Goal: Task Accomplishment & Management: Manage account settings

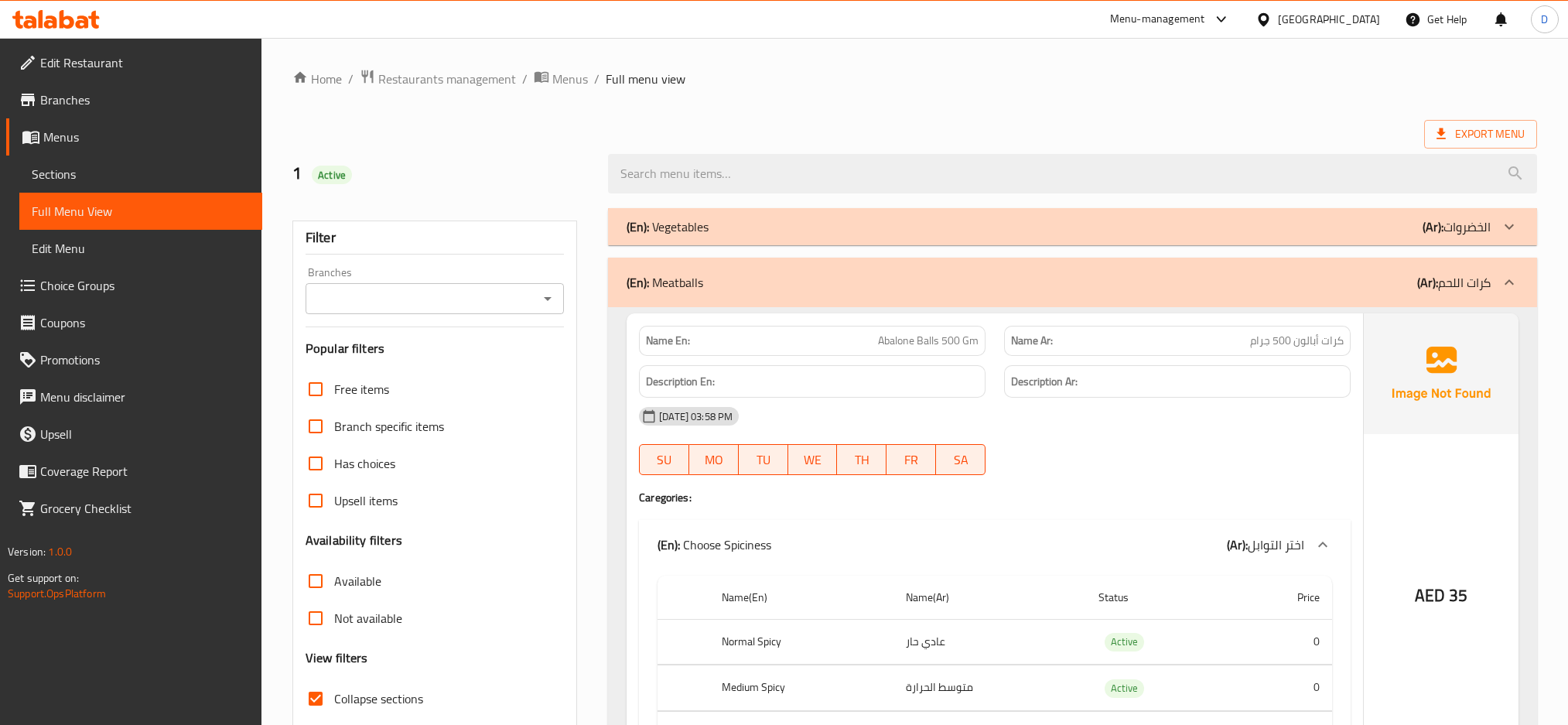
click at [1204, 28] on div "Menu-management" at bounding box center [1157, 19] width 95 height 19
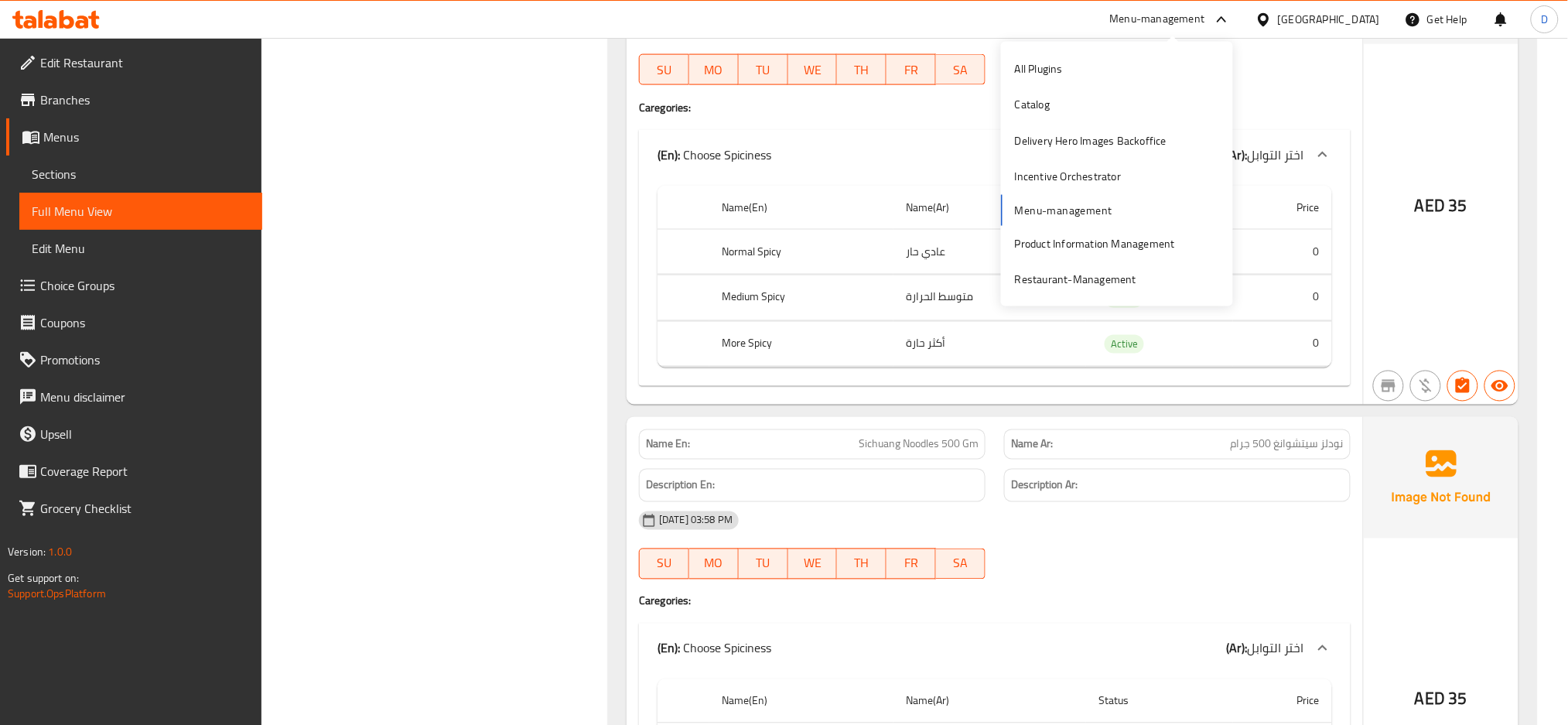
scroll to position [13627, 0]
click at [1062, 274] on div "Restaurant-Management" at bounding box center [1075, 279] width 121 height 17
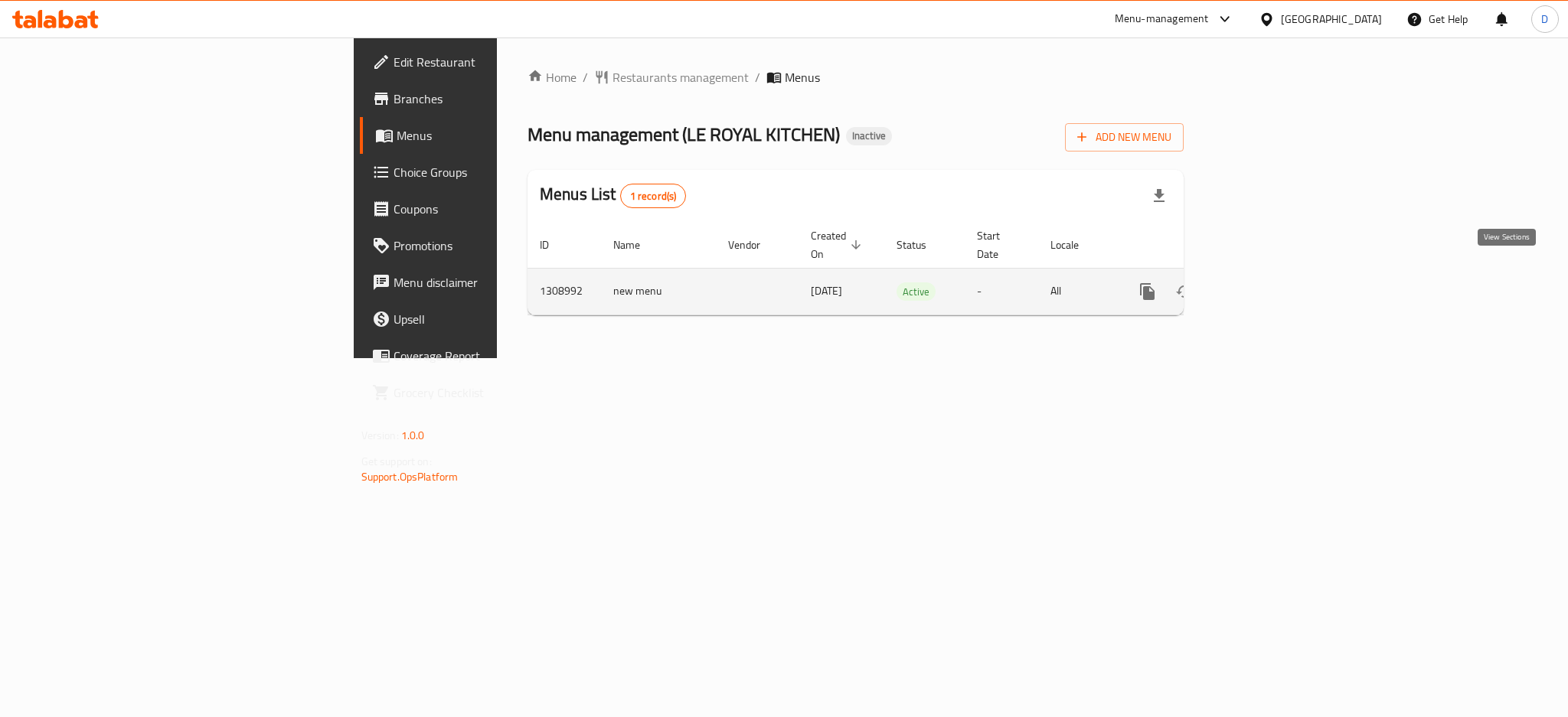
click at [1267, 283] on icon "enhanced table" at bounding box center [1258, 292] width 18 height 18
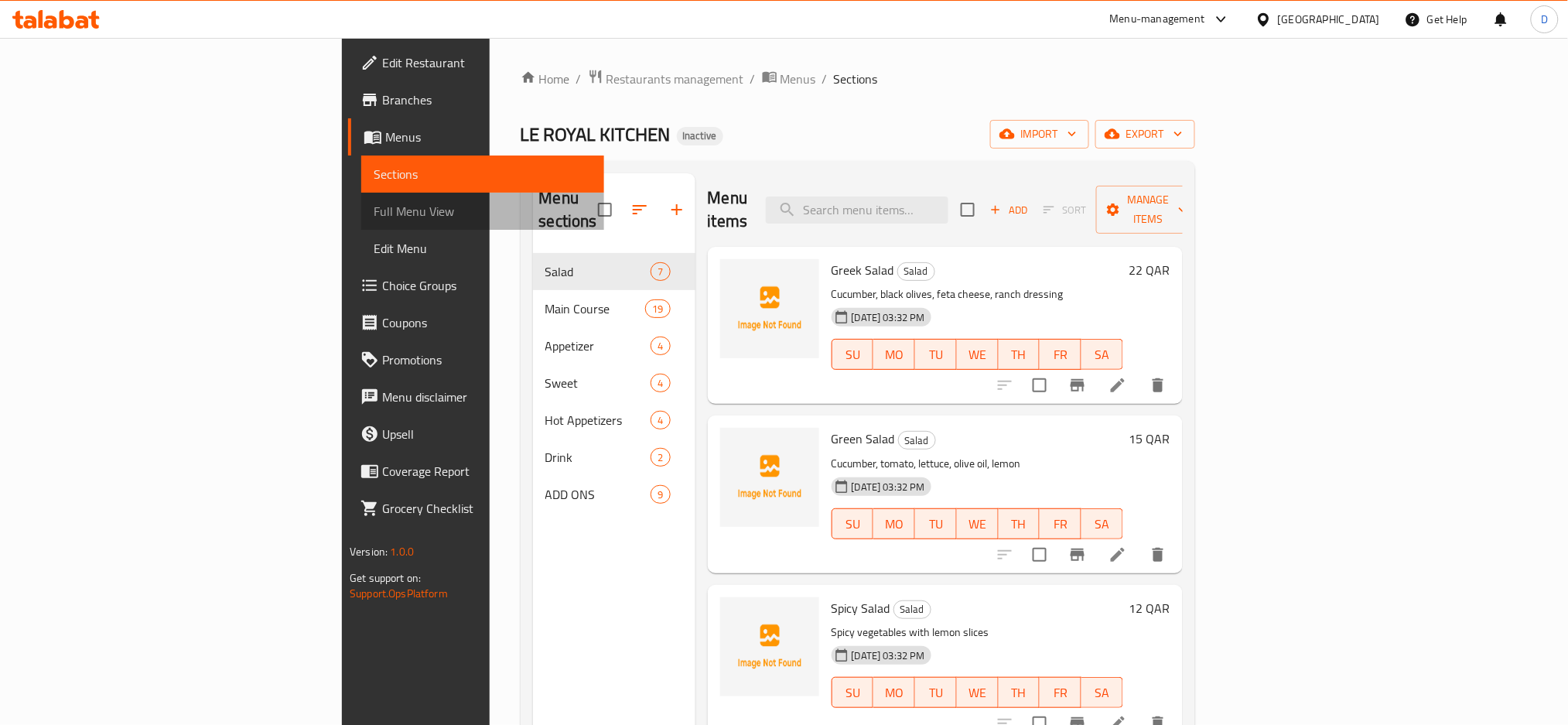
click at [373, 214] on span "Full Menu View" at bounding box center [482, 212] width 218 height 19
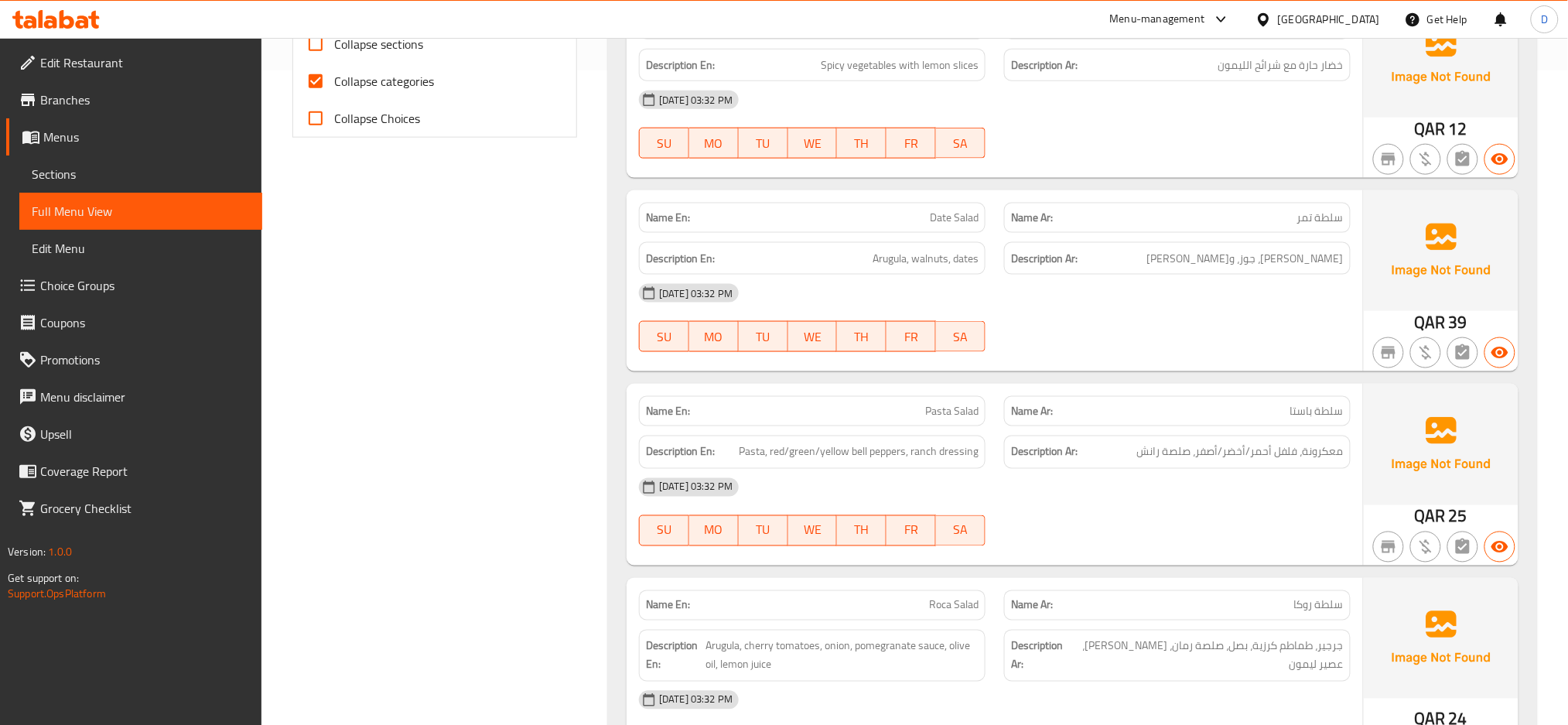
scroll to position [722, 0]
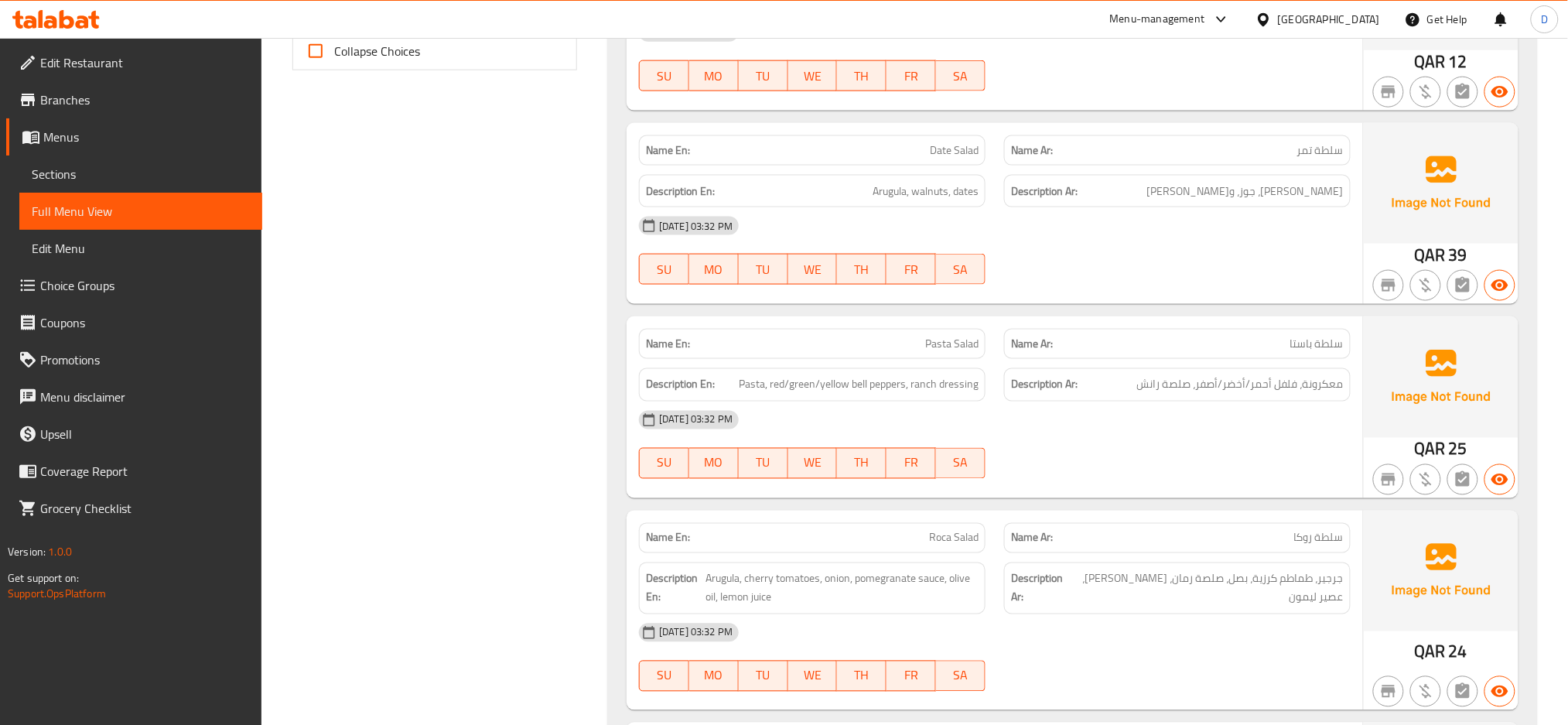
click at [984, 379] on div "Description En: Pasta, red/green/yellow bell peppers, ranch dressing" at bounding box center [811, 384] width 346 height 33
click at [901, 338] on p "Name En: Pasta Salad" at bounding box center [811, 343] width 333 height 16
copy span "Pasta Salad"
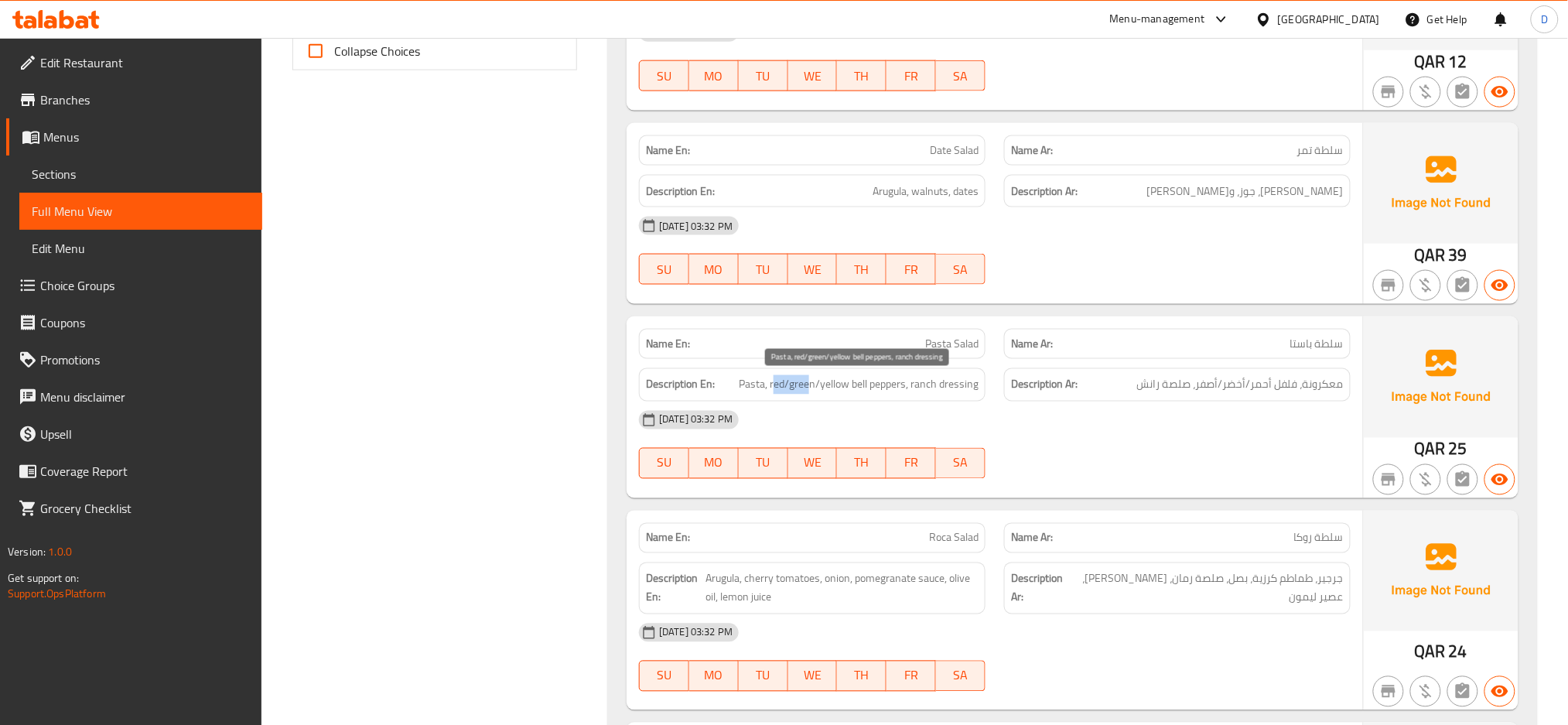
drag, startPoint x: 773, startPoint y: 379, endPoint x: 810, endPoint y: 389, distance: 38.3
click at [810, 389] on span "Pasta, red/green/yellow bell peppers, ranch dressing" at bounding box center [859, 384] width 240 height 19
drag, startPoint x: 769, startPoint y: 384, endPoint x: 850, endPoint y: 385, distance: 81.0
click at [850, 385] on span "Pasta, red/green/yellow bell peppers, ranch dressing" at bounding box center [859, 384] width 240 height 19
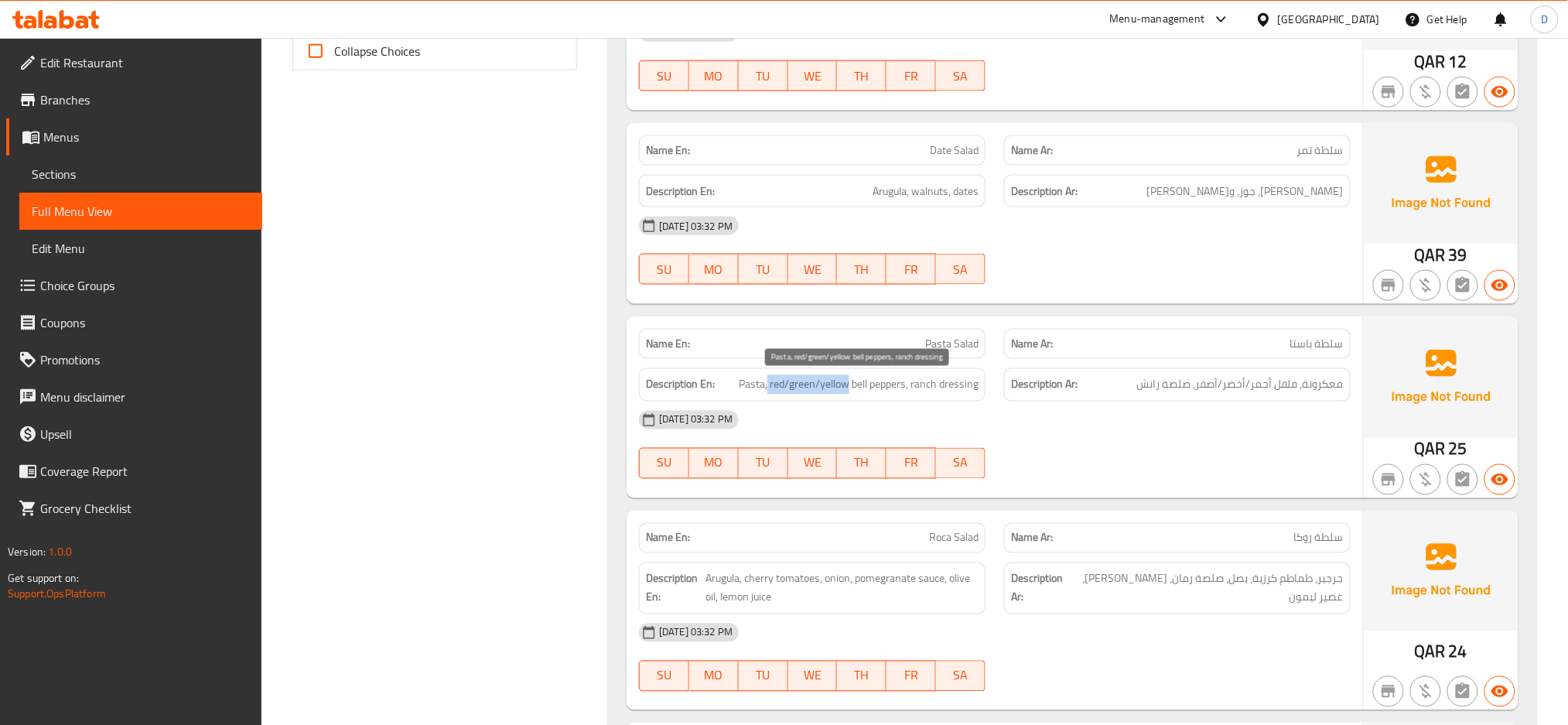
copy span "red/green/yellow"
click at [1196, 419] on div "[DATE] 03:32 PM" at bounding box center [994, 420] width 730 height 37
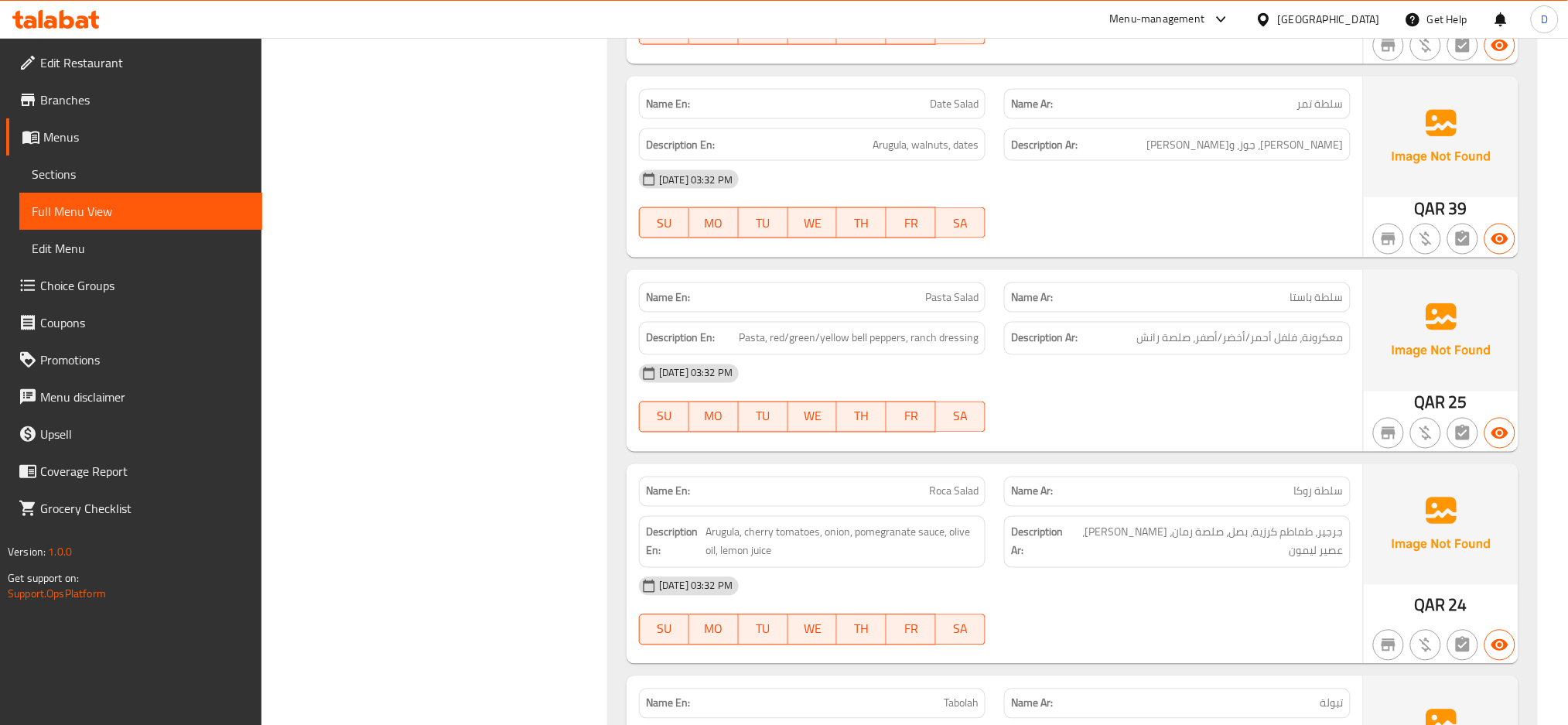
scroll to position [846, 0]
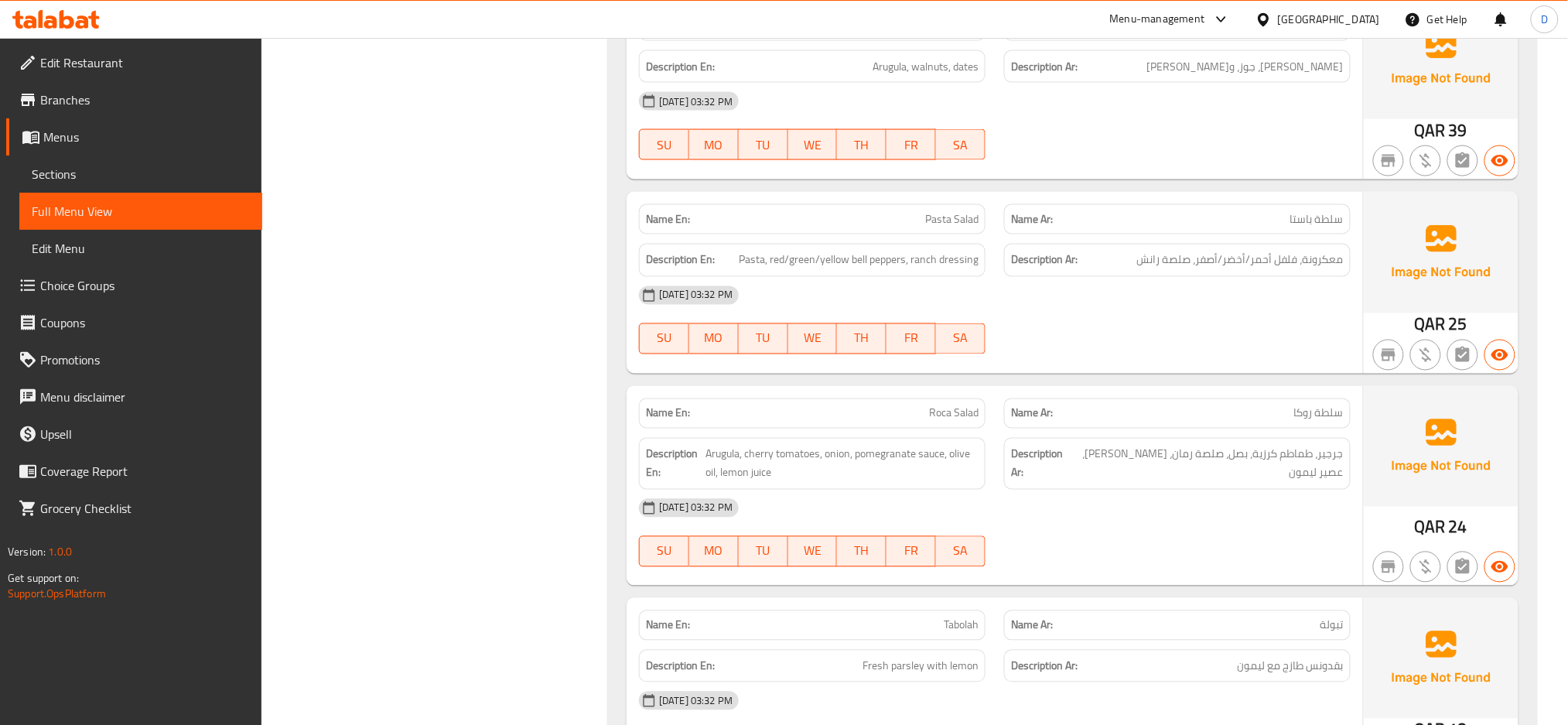
click at [946, 412] on span "Roca Salad" at bounding box center [953, 413] width 50 height 16
copy span "Roca"
click at [946, 412] on span "Roca Salad" at bounding box center [953, 413] width 50 height 16
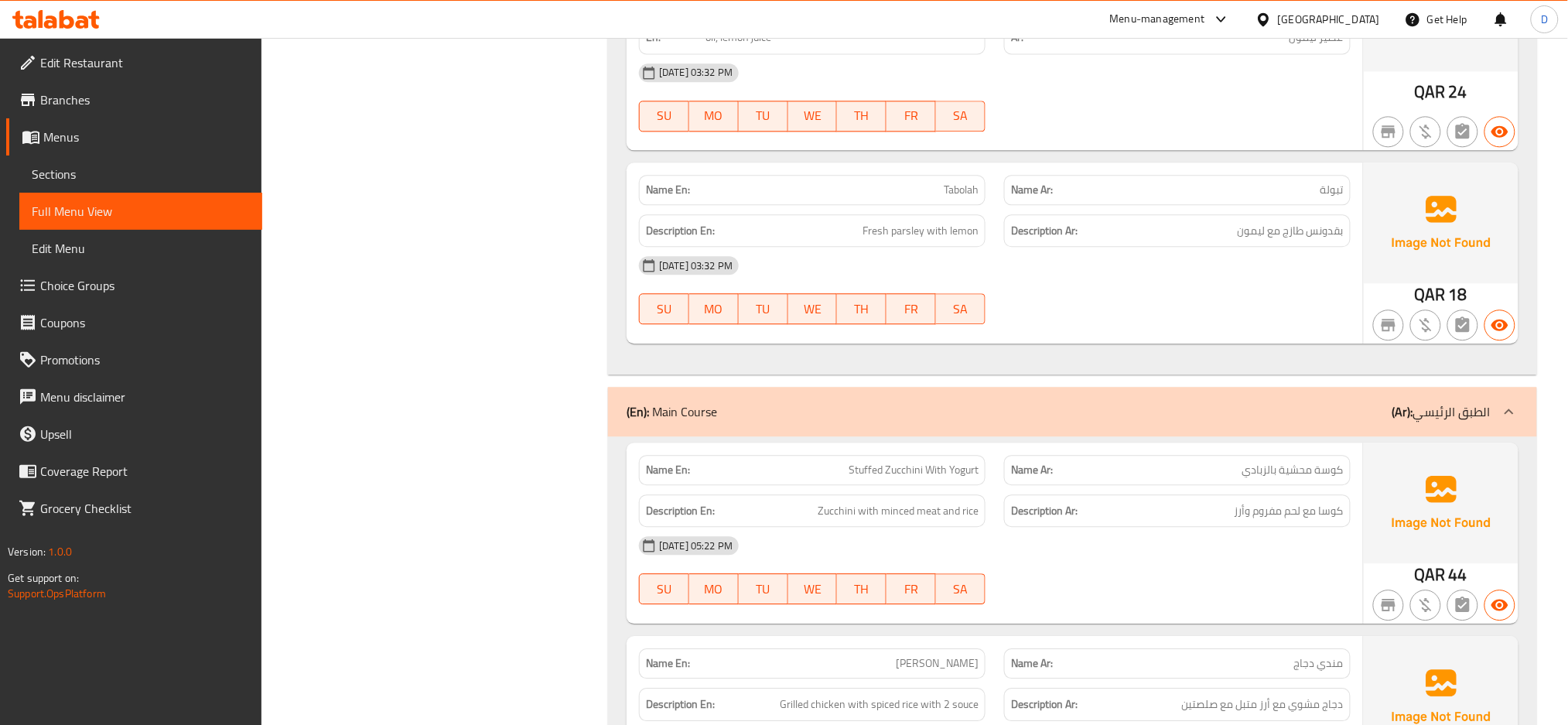
scroll to position [1284, 0]
click at [1219, 321] on div at bounding box center [1176, 323] width 365 height 19
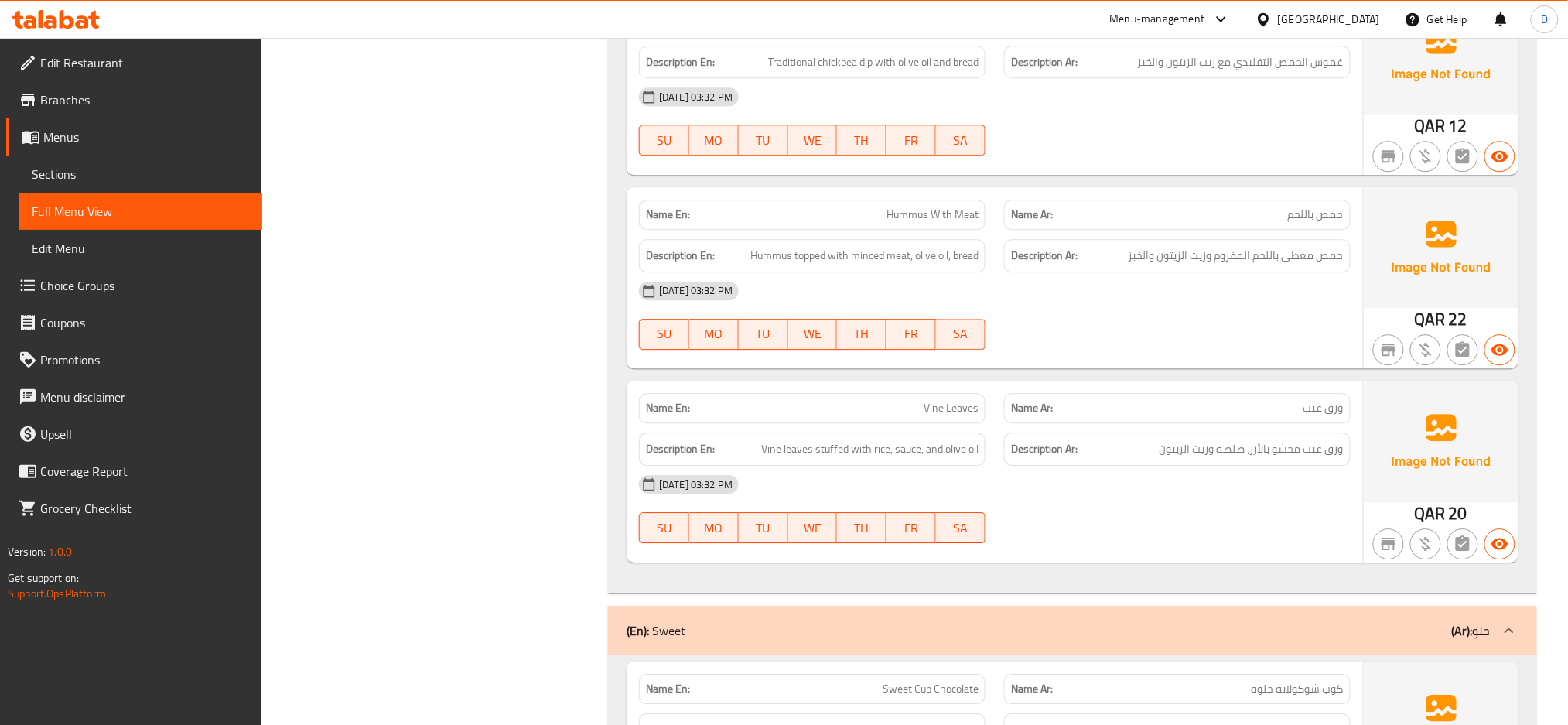
scroll to position [5713, 0]
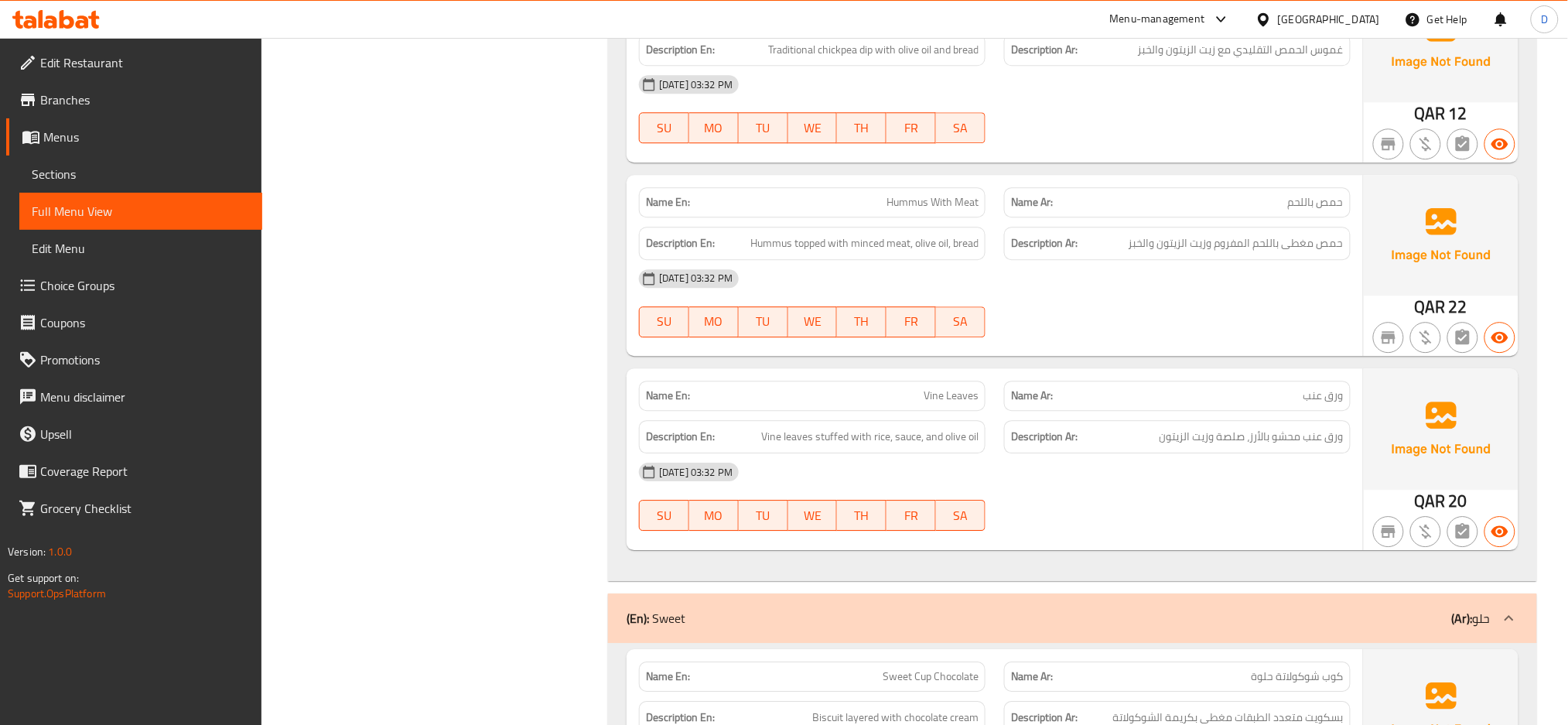
click at [1229, 461] on div "[DATE] 03:32 PM" at bounding box center [994, 472] width 730 height 37
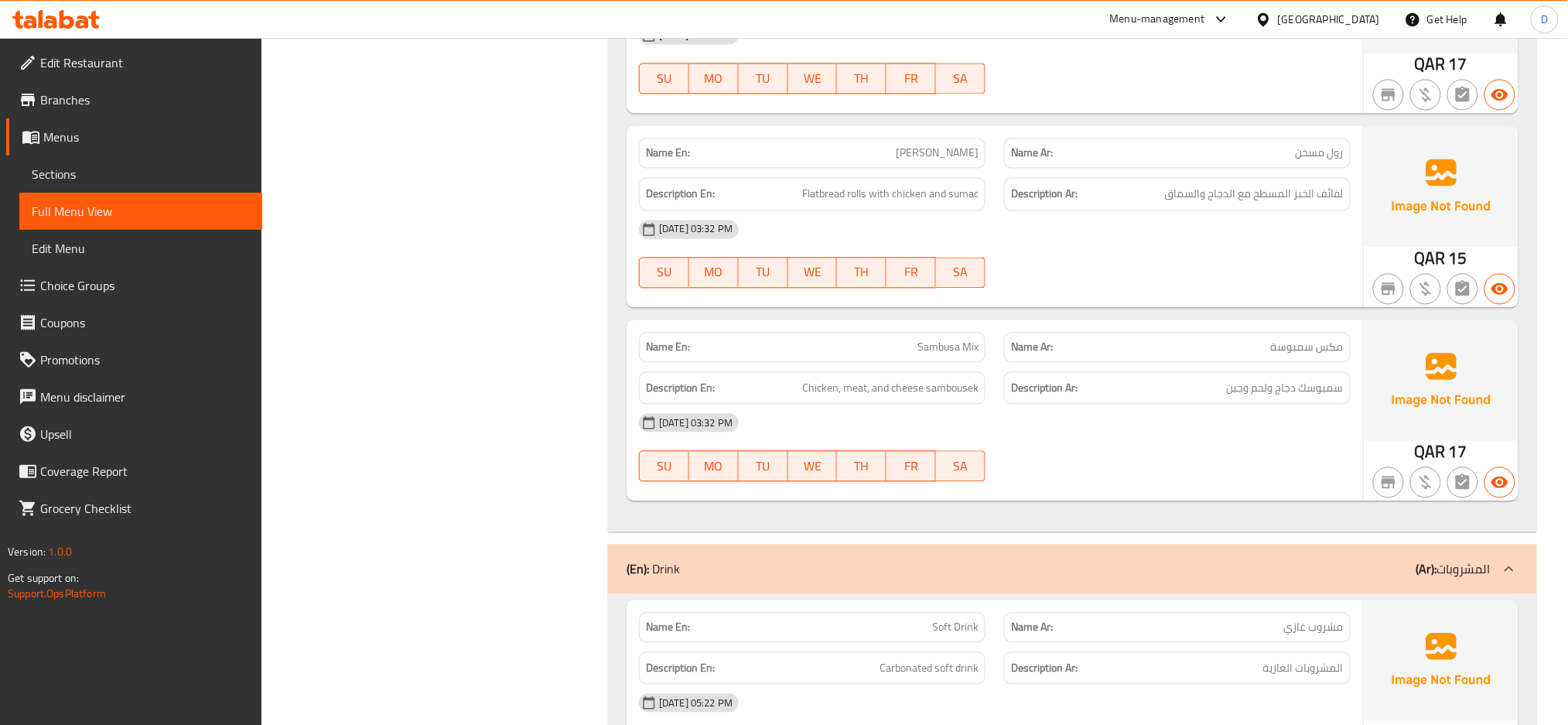
scroll to position [7492, 0]
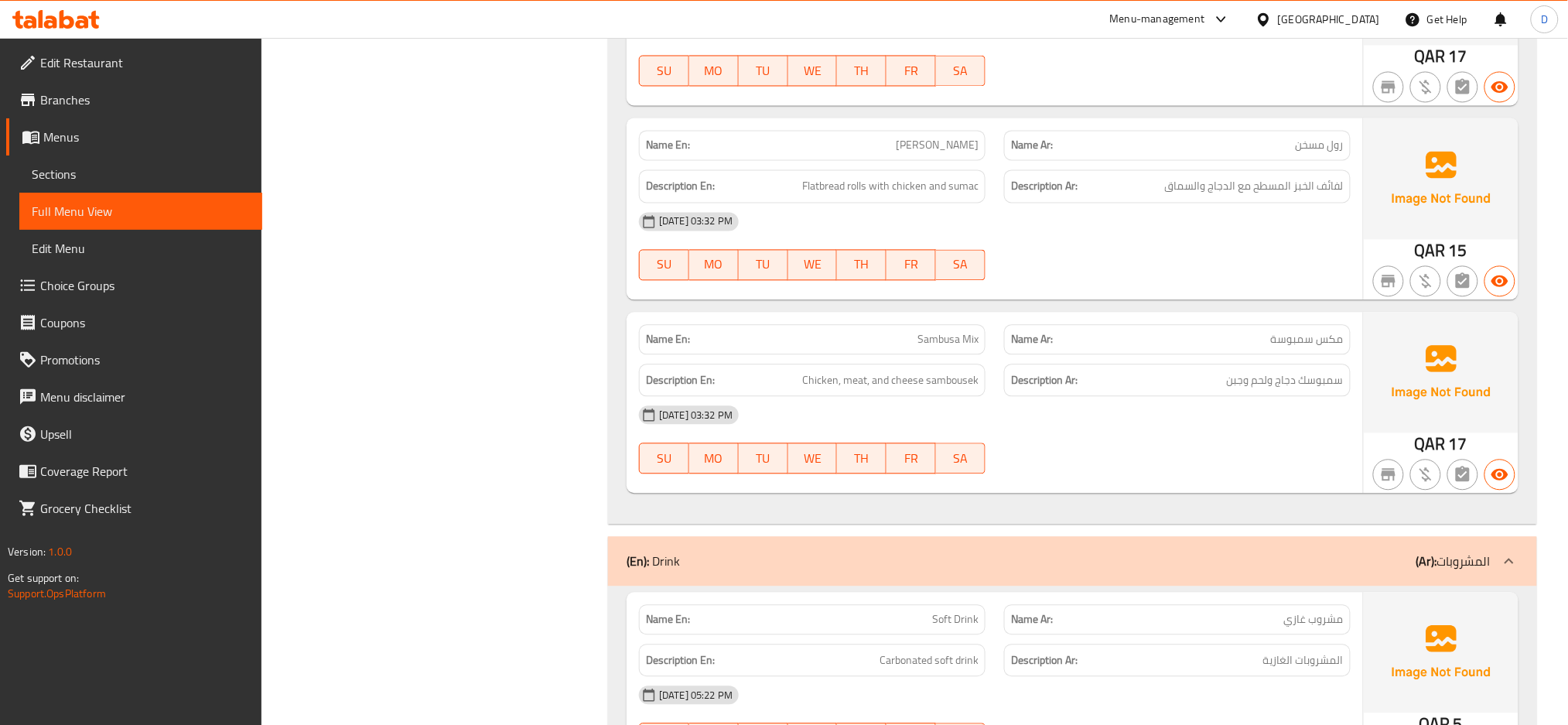
click at [1268, 419] on div "[DATE] 03:32 PM" at bounding box center [994, 415] width 730 height 37
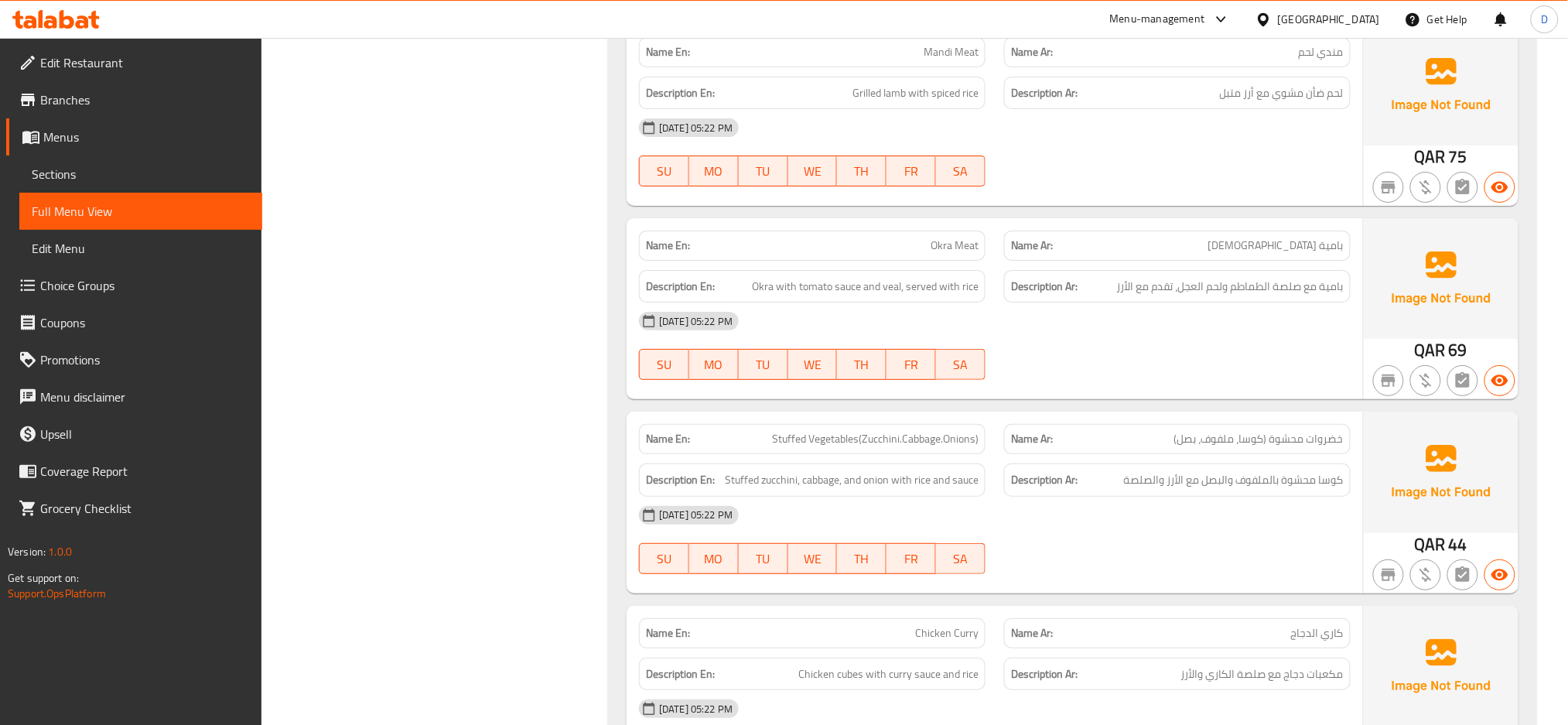
scroll to position [2144, 0]
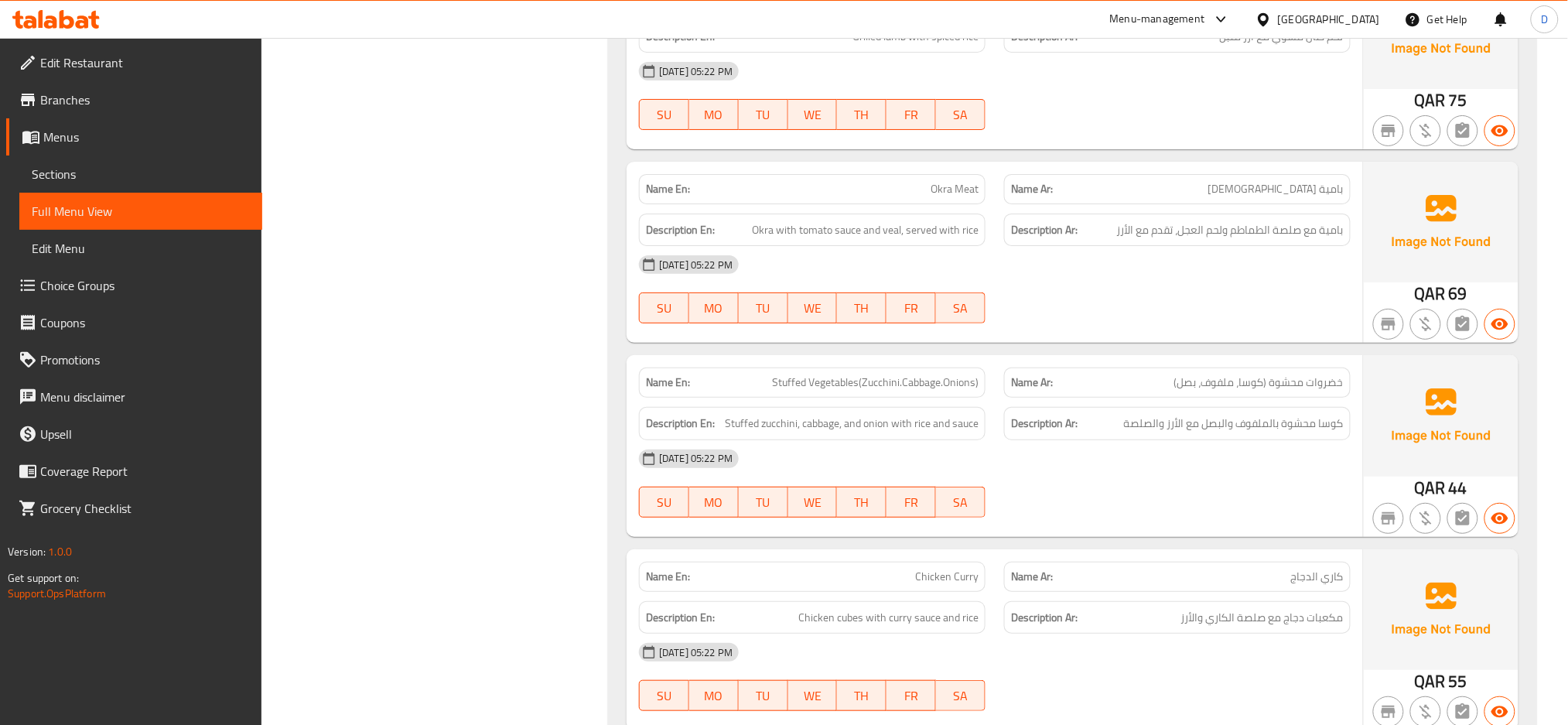
click at [964, 385] on span "Stuffed Vegetables(Zucchini.Cabbage.Onions)" at bounding box center [875, 382] width 206 height 16
copy span "Stuffed Vegetables(Zucchini.Cabbage.Onions)"
click at [1176, 457] on div "[DATE] 05:22 PM" at bounding box center [994, 459] width 730 height 37
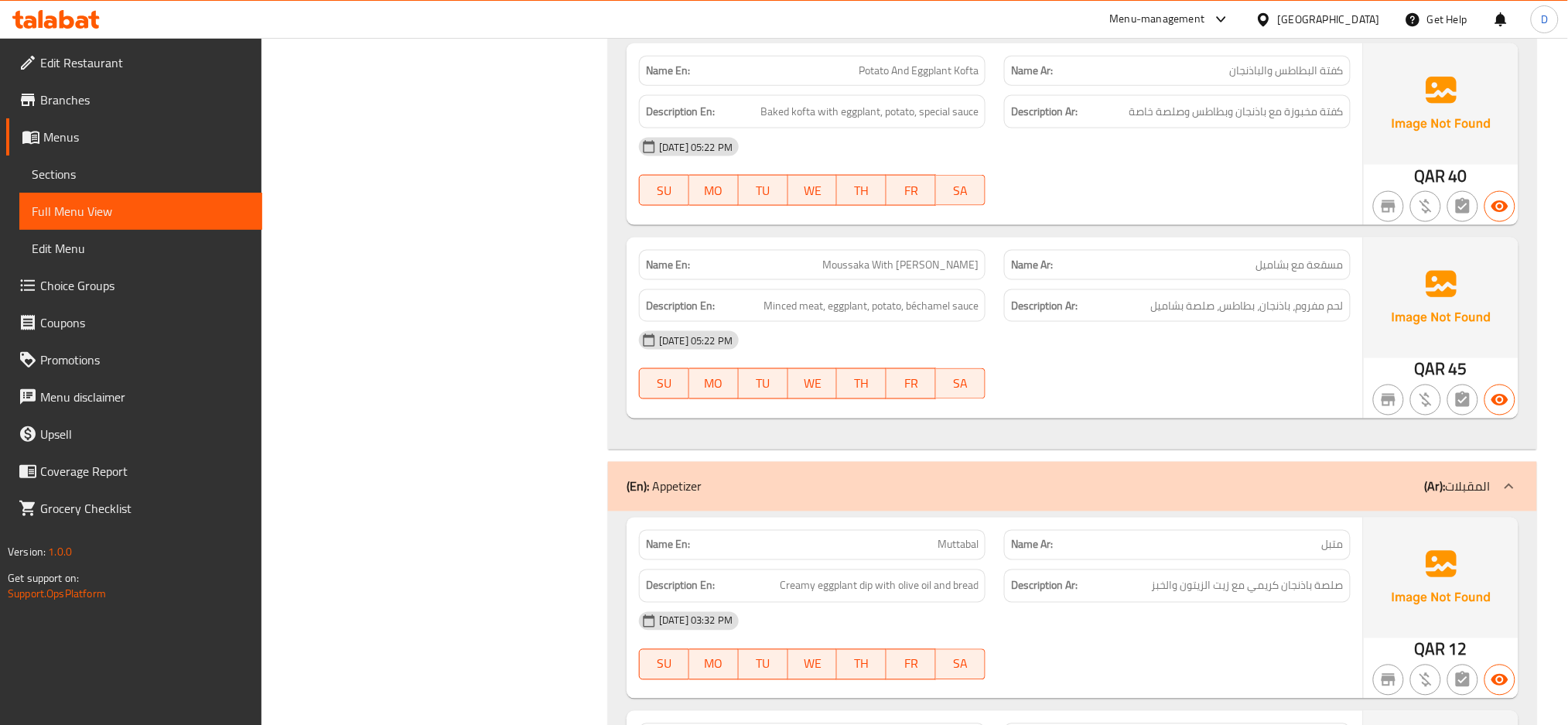
scroll to position [6036, 0]
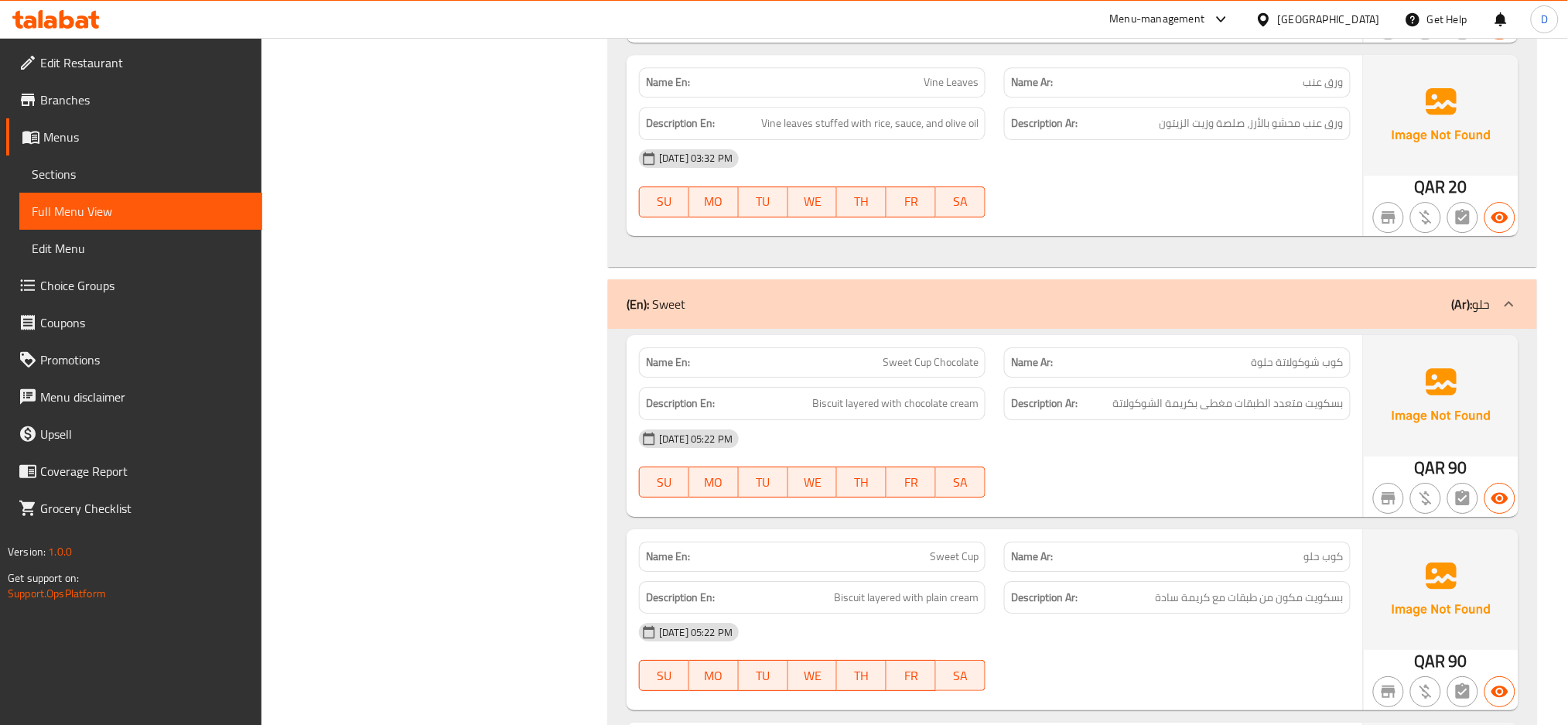
click at [1290, 426] on div "[DATE] 05:22 PM" at bounding box center [994, 438] width 730 height 37
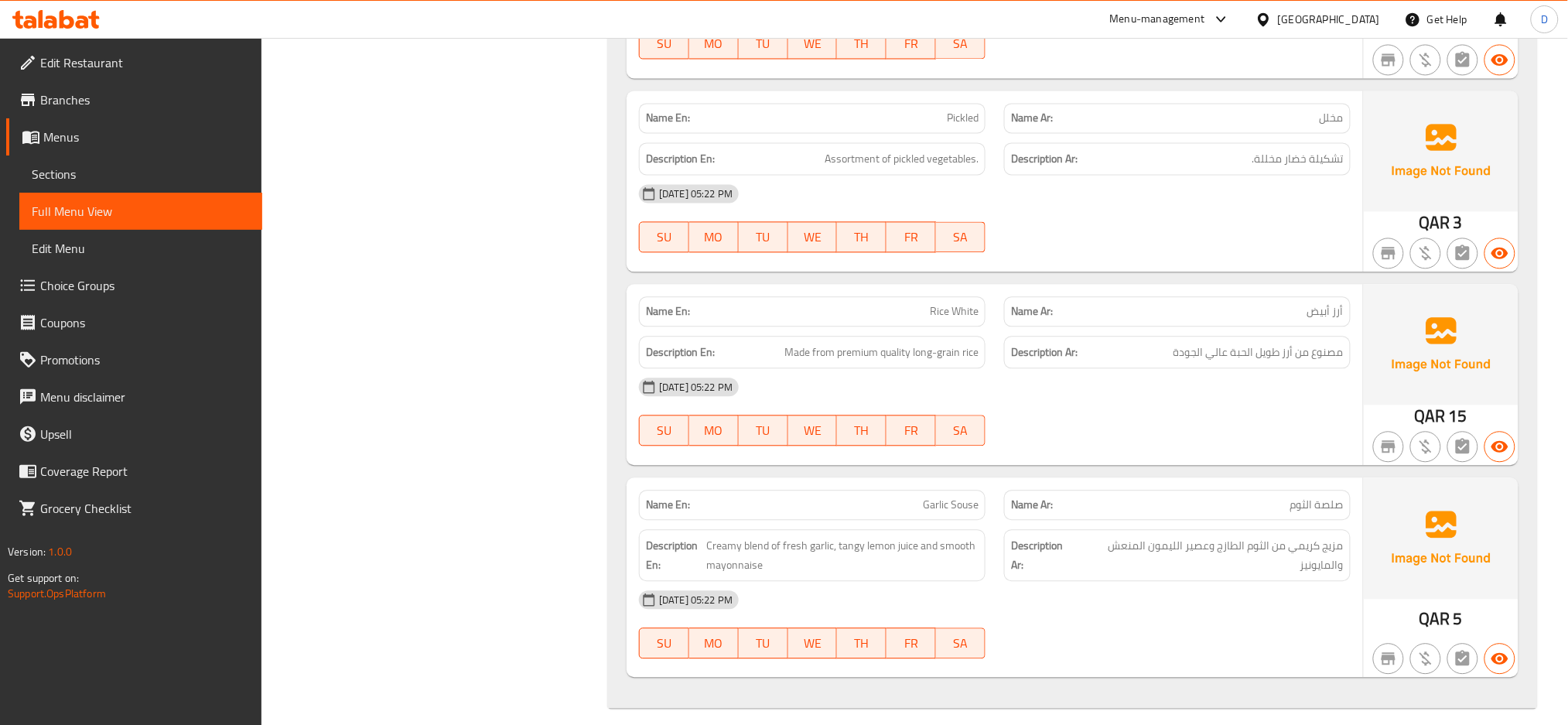
scroll to position [9675, 0]
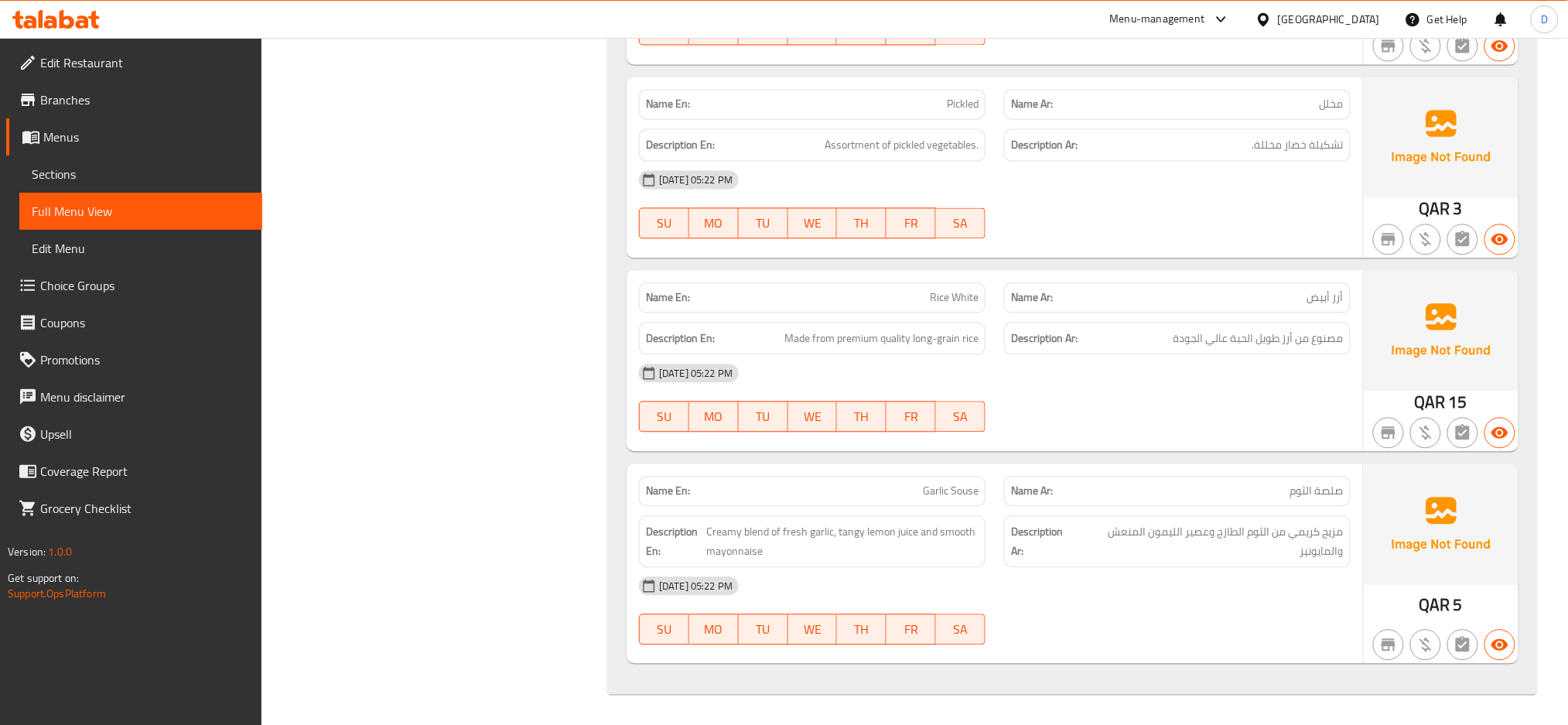
click at [1215, 495] on p "Name Ar: صلصة الثوم" at bounding box center [1177, 491] width 333 height 16
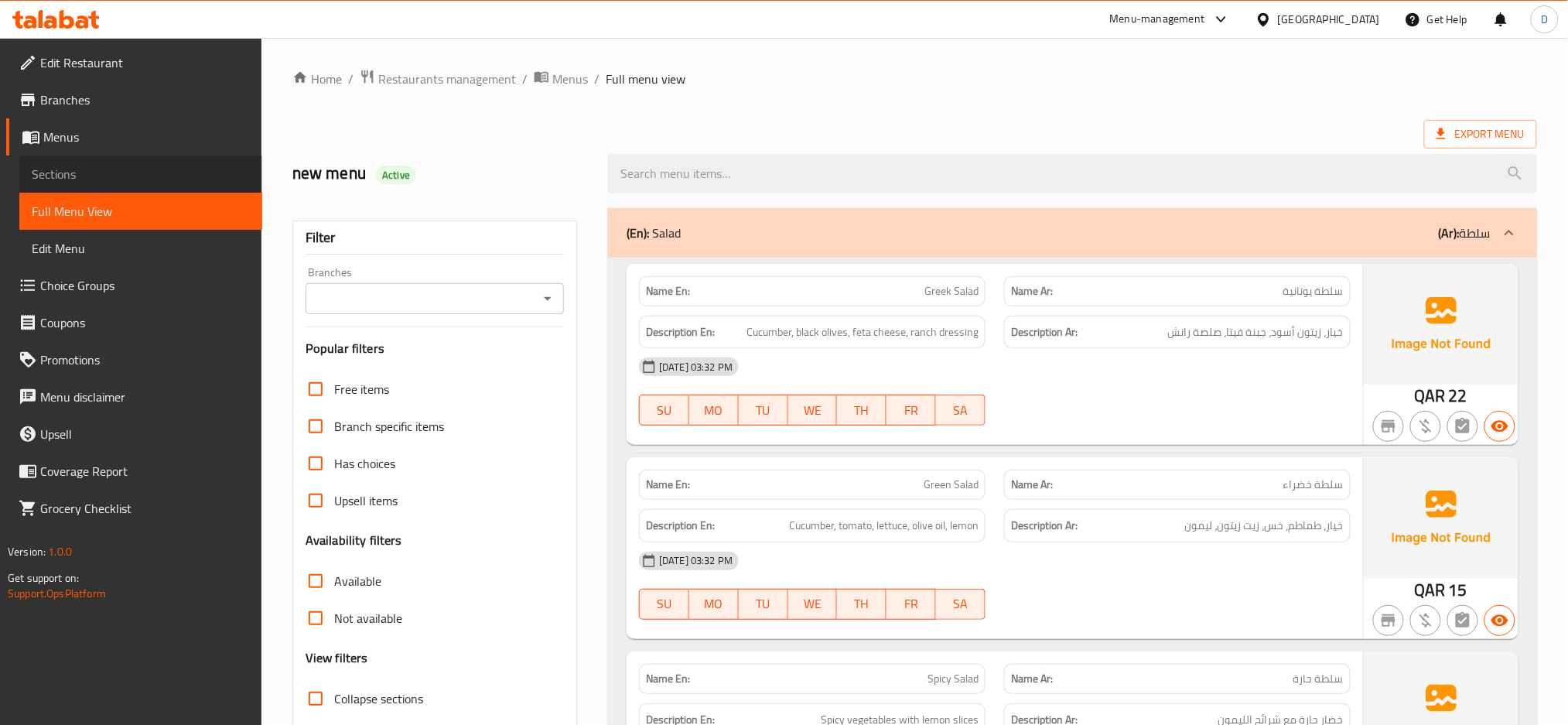
click at [214, 180] on span "Sections" at bounding box center [141, 175] width 218 height 19
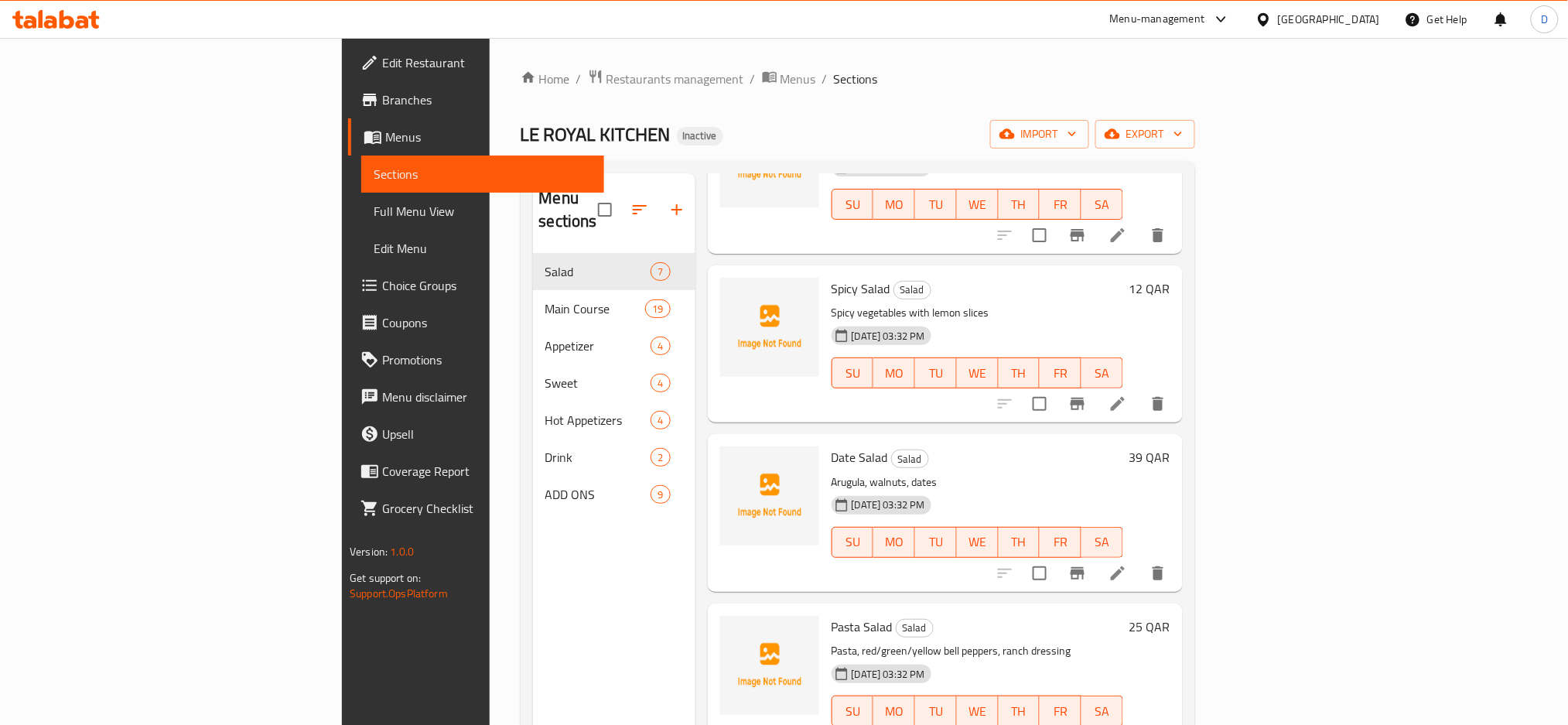
scroll to position [497, 0]
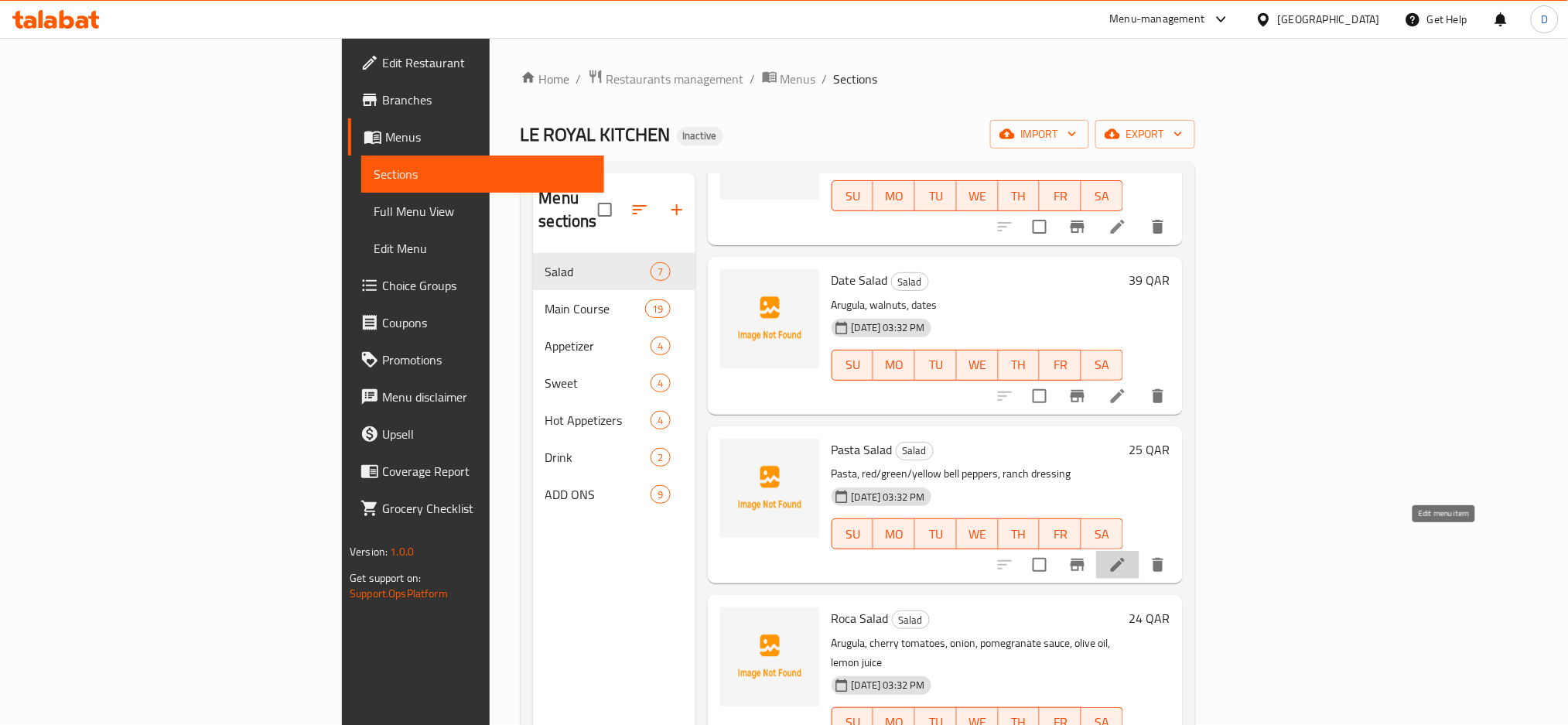
click at [1126, 556] on icon at bounding box center [1117, 565] width 19 height 19
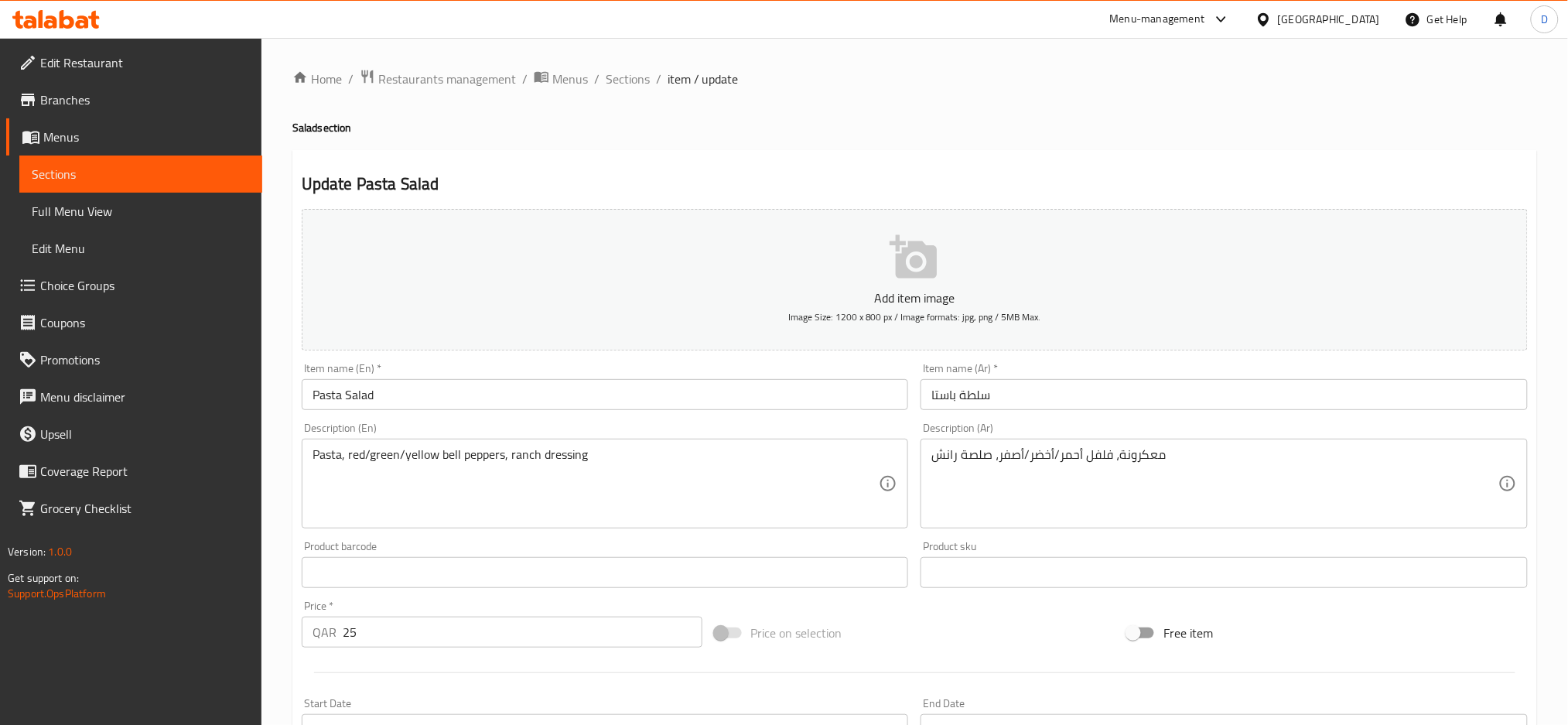
scroll to position [365, 0]
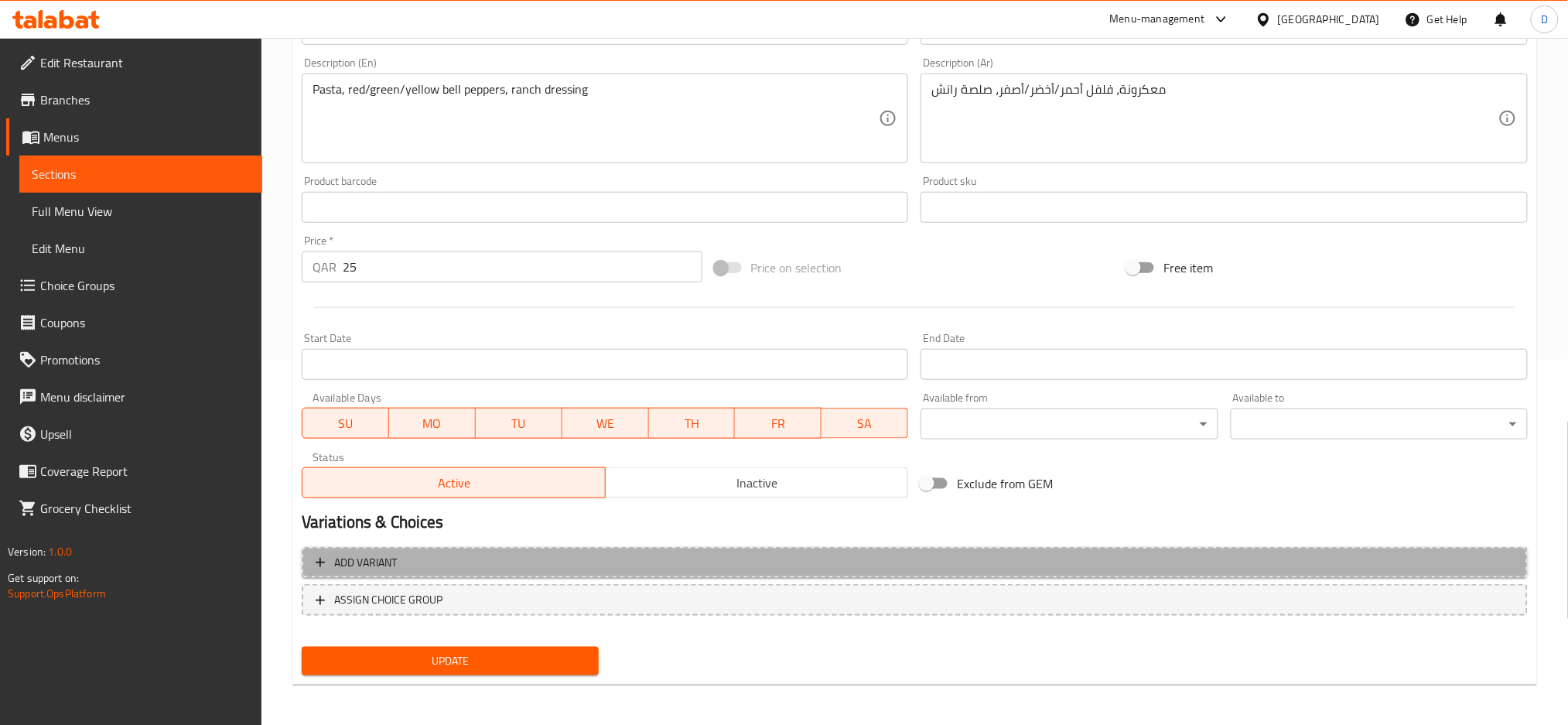
click at [805, 553] on span "Add variant" at bounding box center [914, 562] width 1198 height 19
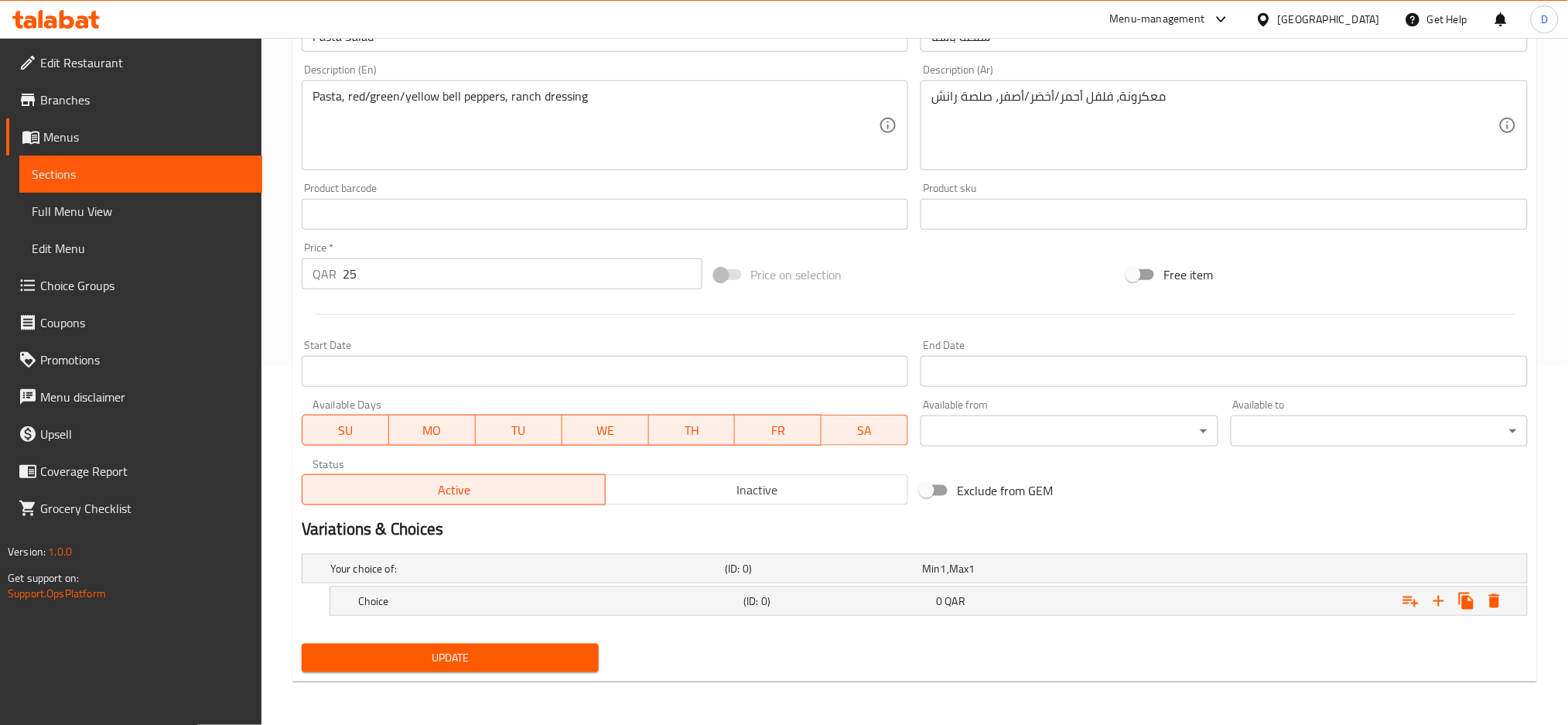
scroll to position [357, 0]
click at [527, 599] on h5 "Choice" at bounding box center [548, 603] width 379 height 15
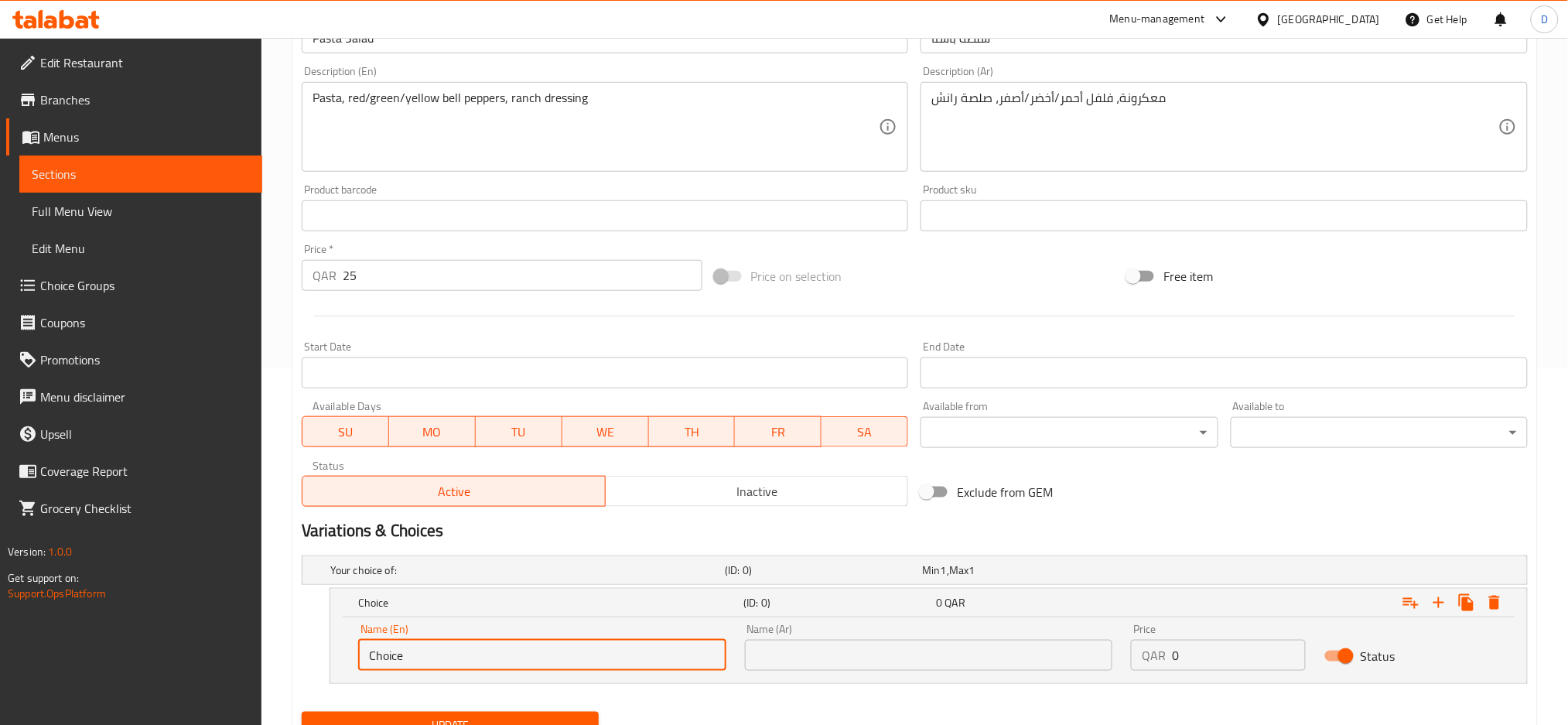
click at [449, 662] on input "Choice" at bounding box center [542, 655] width 368 height 31
type input "red pepper"
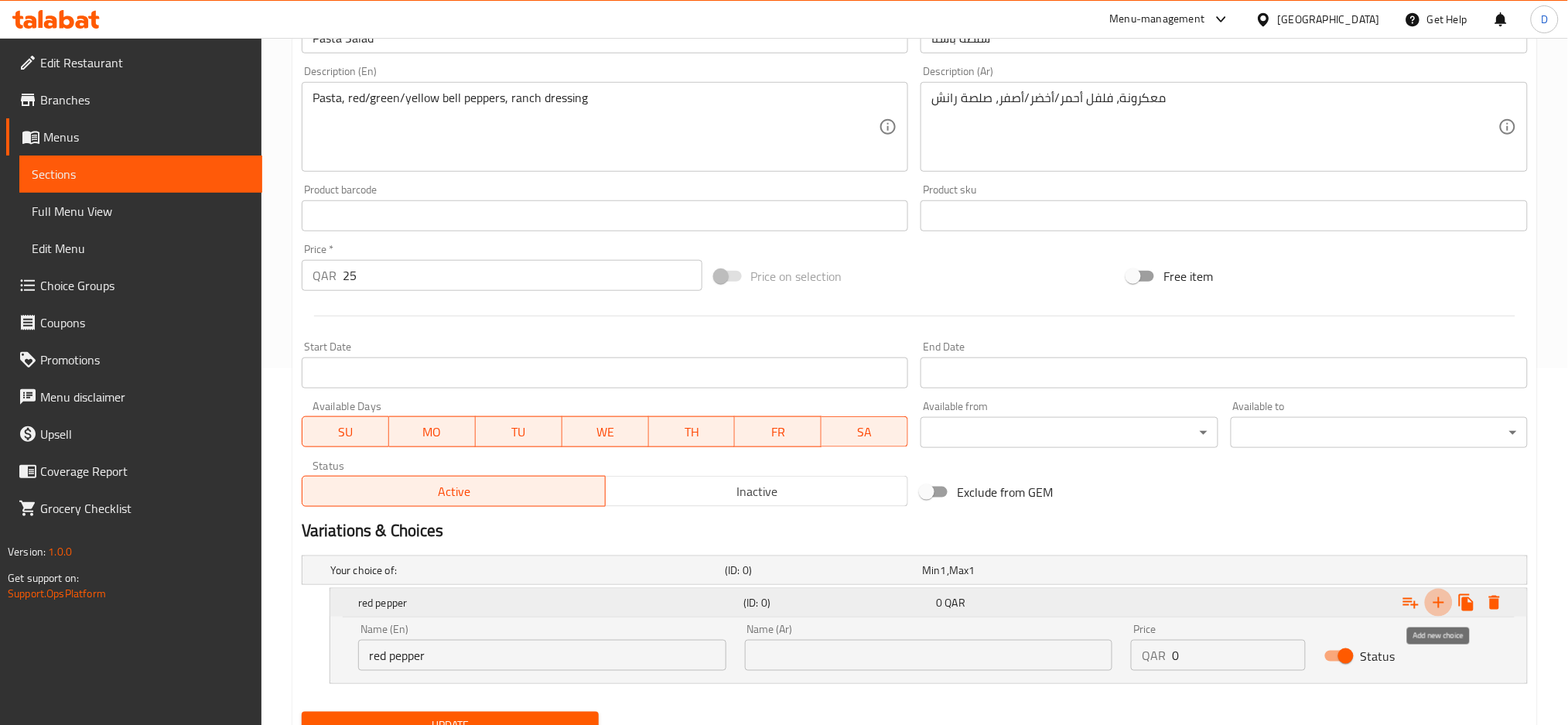
click at [1437, 602] on icon "Expand" at bounding box center [1438, 603] width 11 height 11
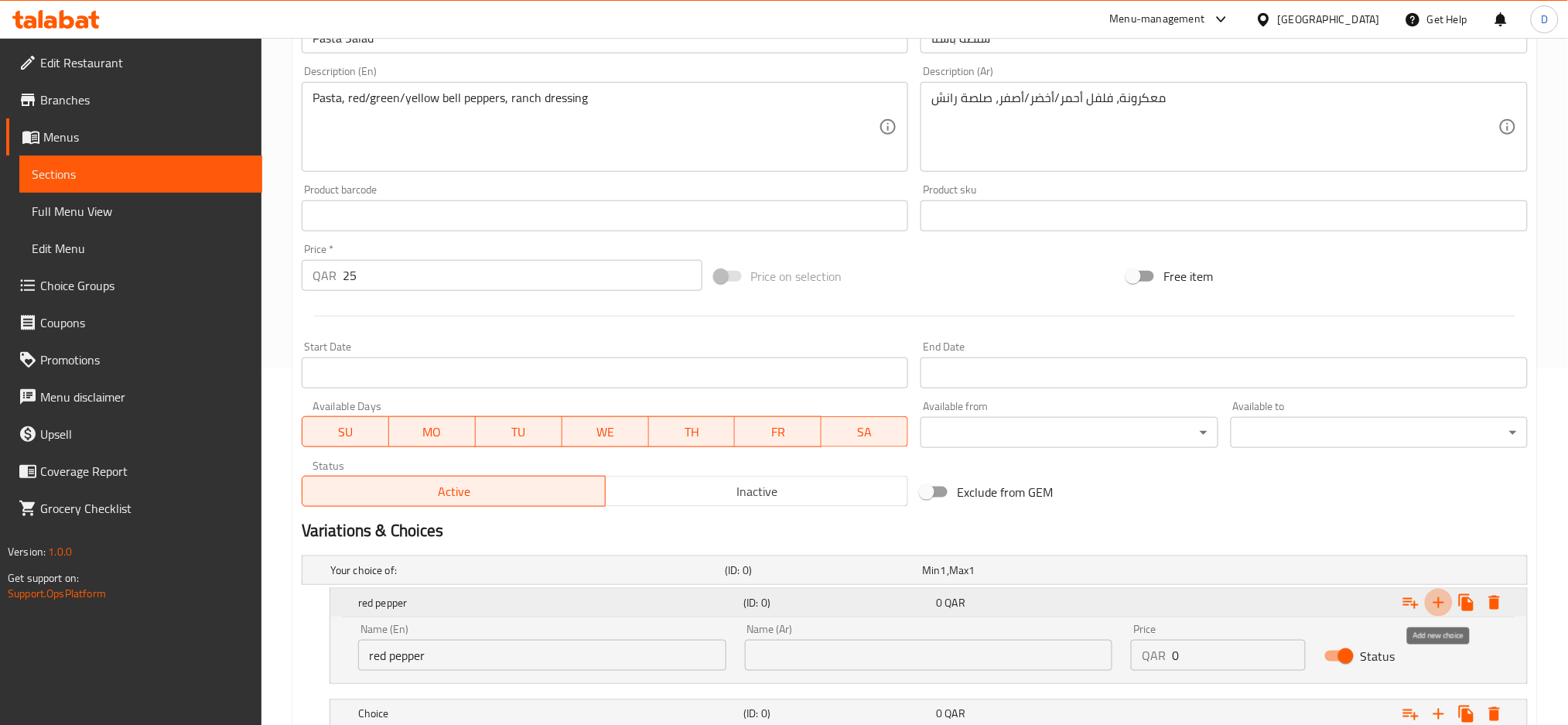
click at [1437, 602] on icon "Expand" at bounding box center [1438, 603] width 11 height 11
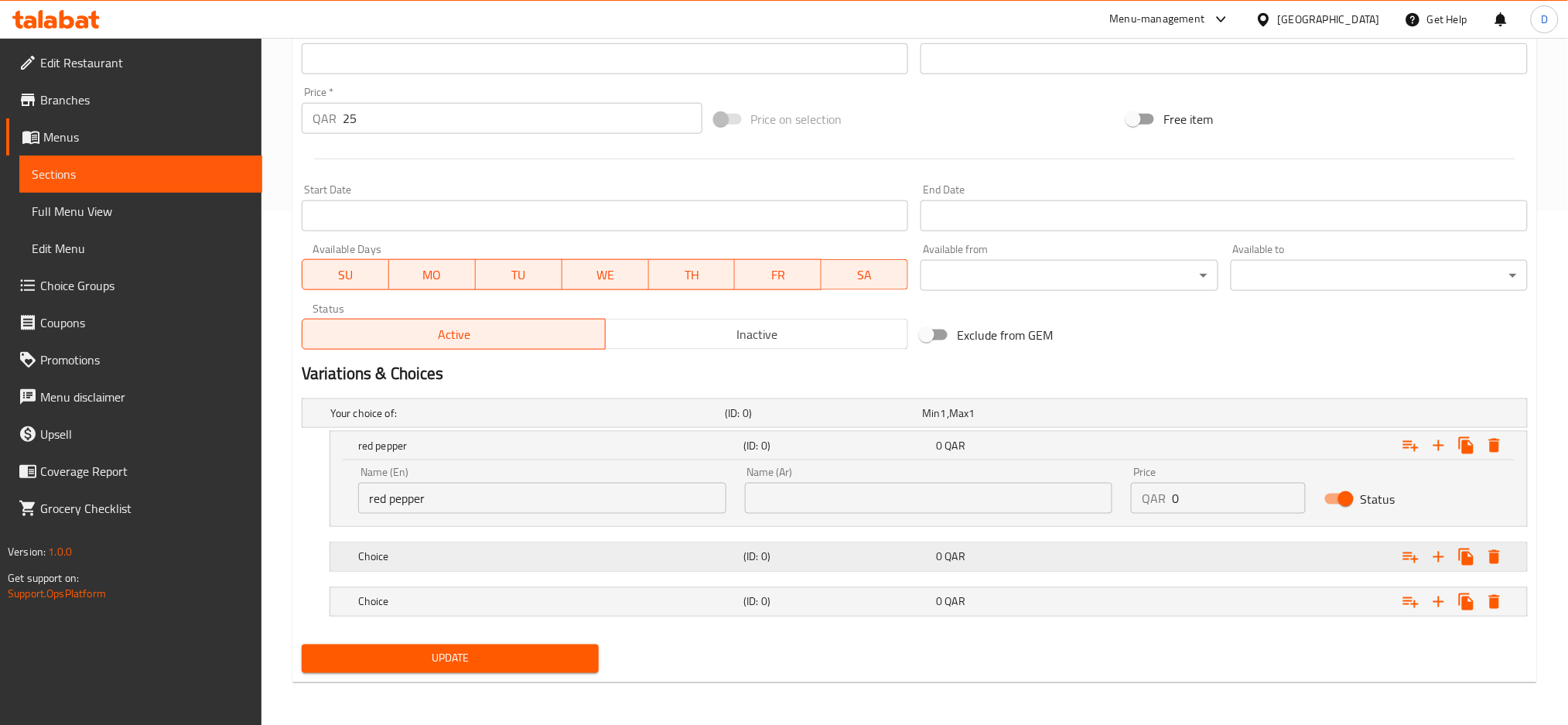
click at [672, 555] on h5 "Choice" at bounding box center [548, 557] width 379 height 15
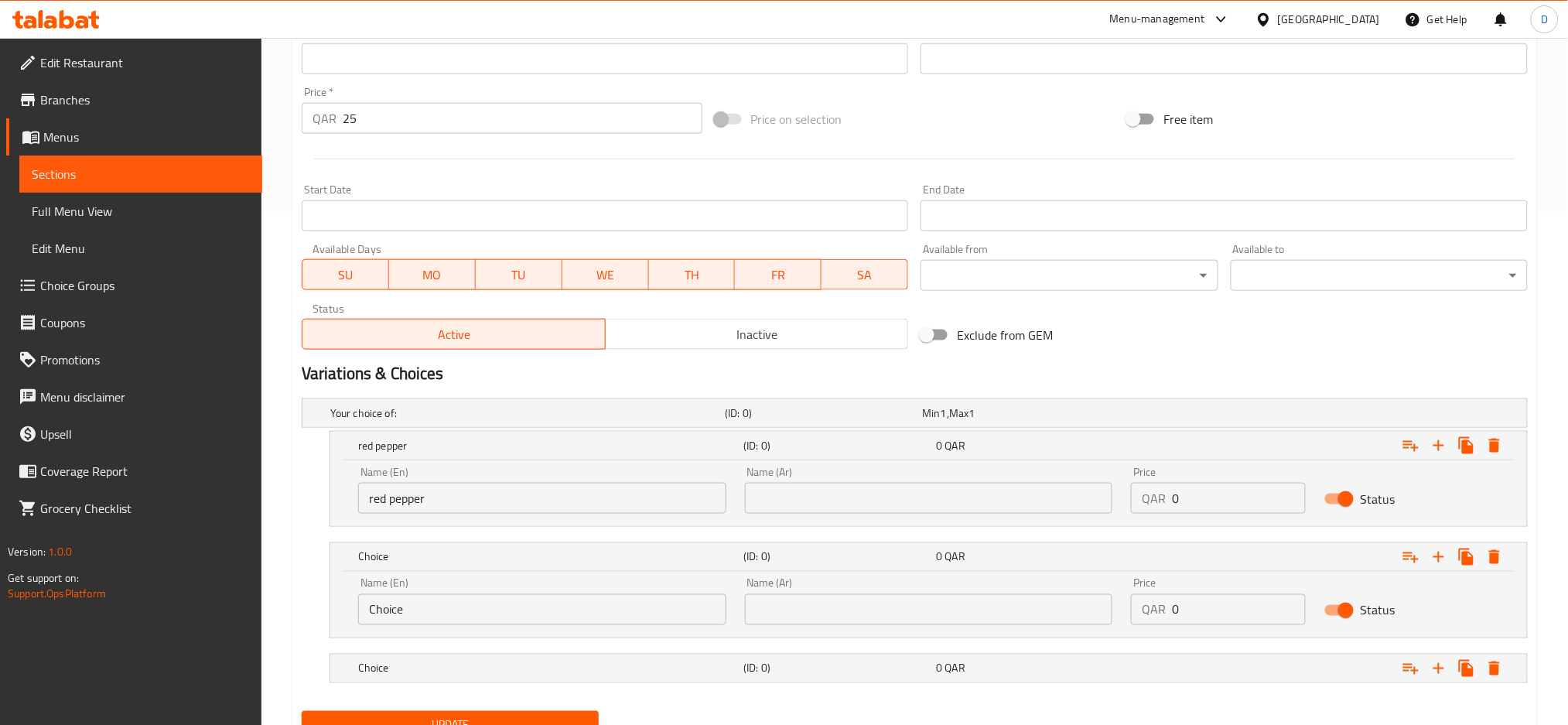
click at [607, 618] on input "Choice" at bounding box center [542, 610] width 368 height 31
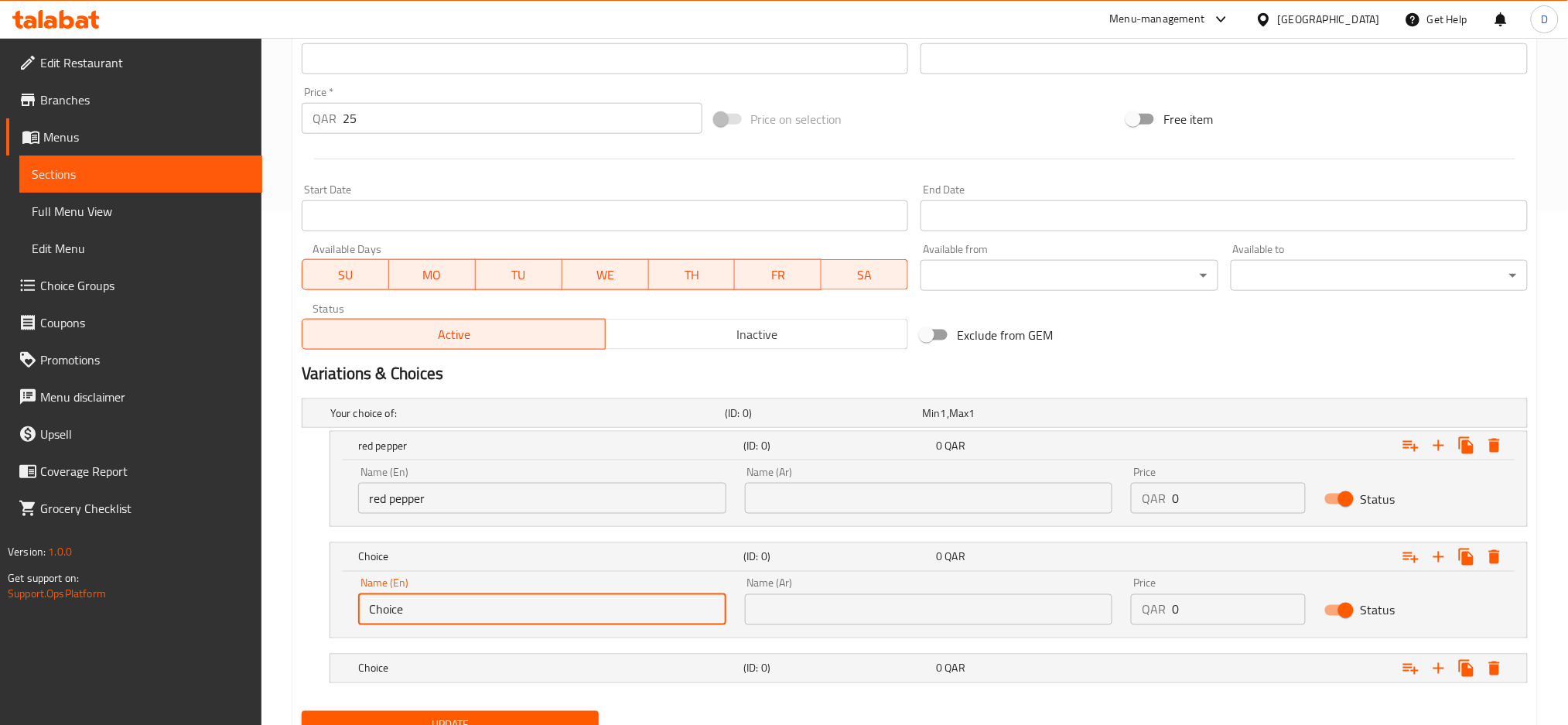
click at [607, 618] on input "Choice" at bounding box center [542, 610] width 368 height 31
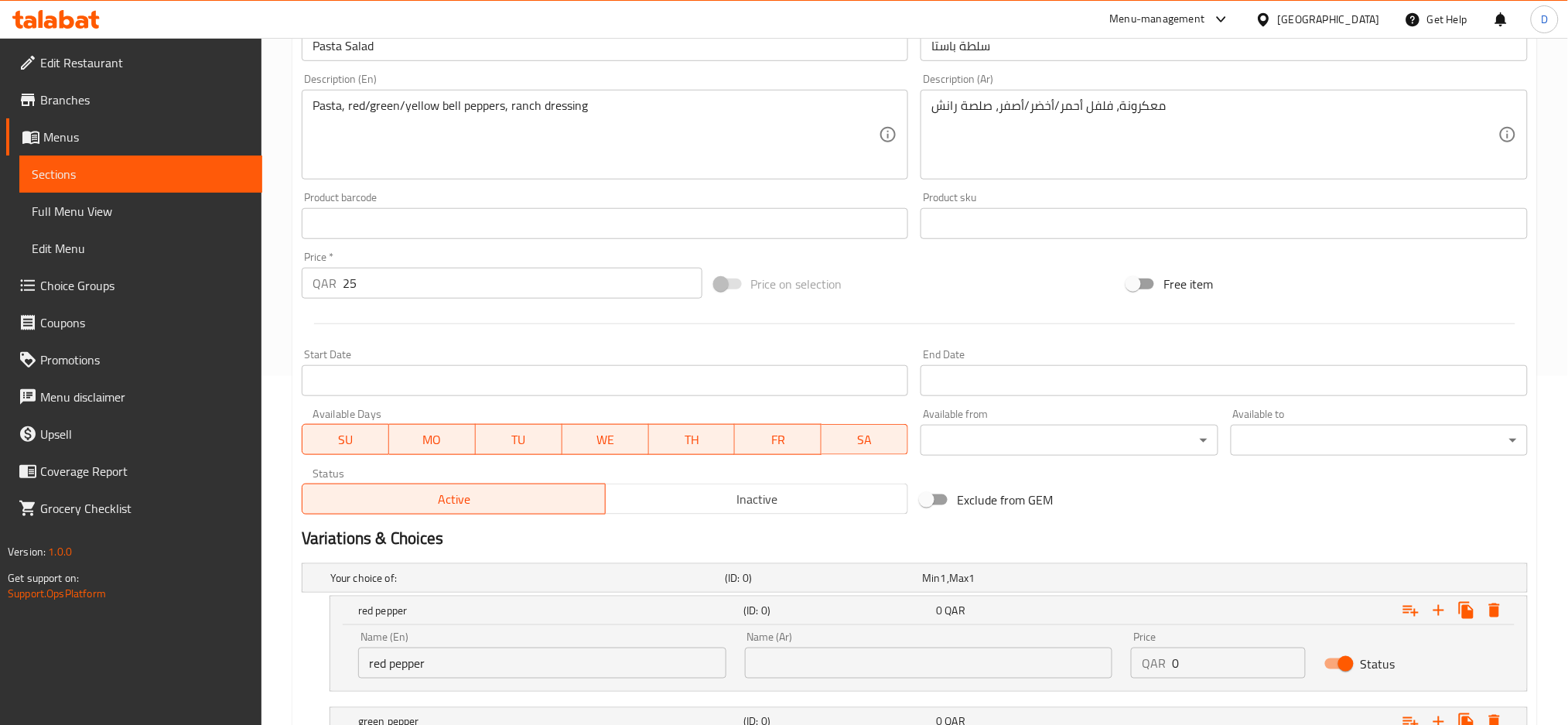
scroll to position [580, 0]
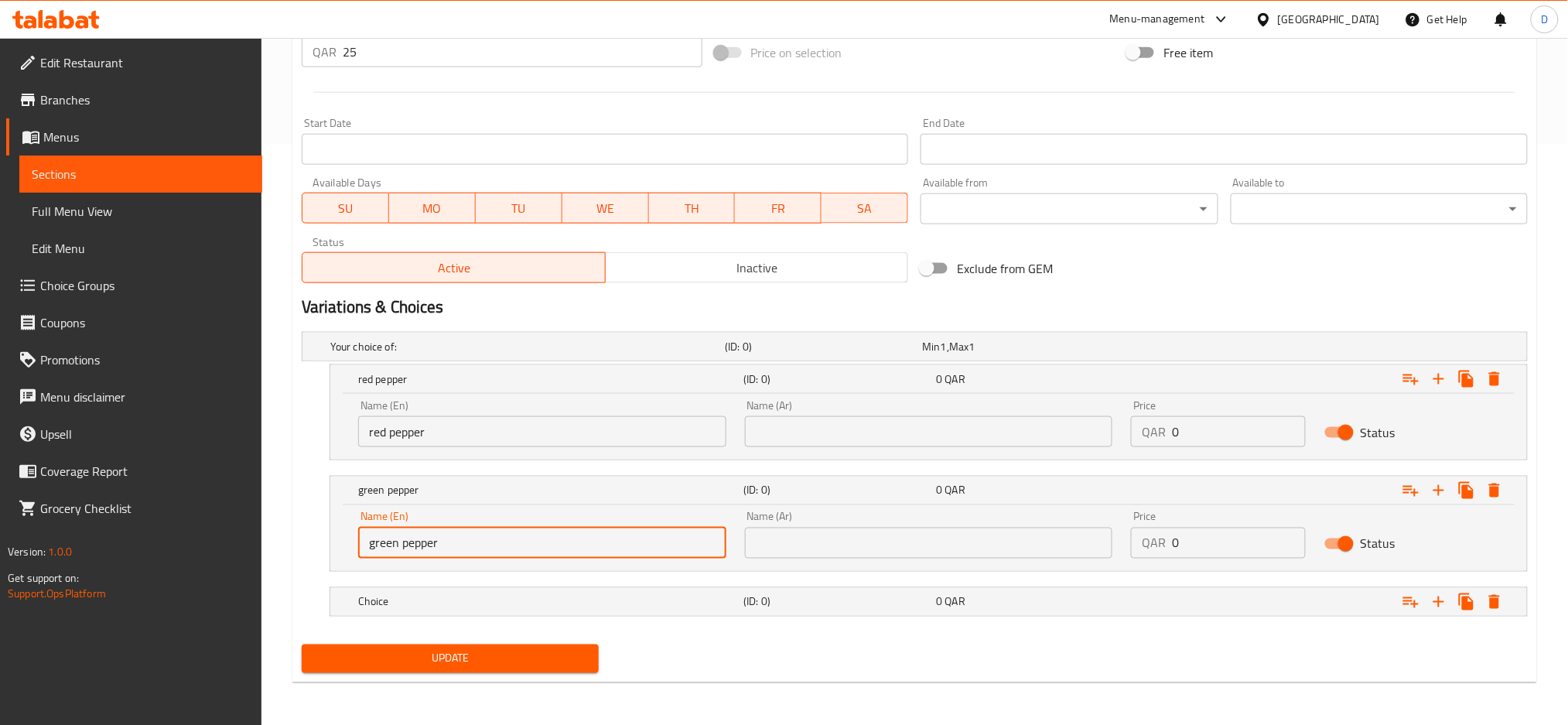
type input "green pepper"
click at [587, 620] on nav at bounding box center [914, 626] width 1226 height 13
click at [578, 604] on h5 "Choice" at bounding box center [548, 602] width 379 height 15
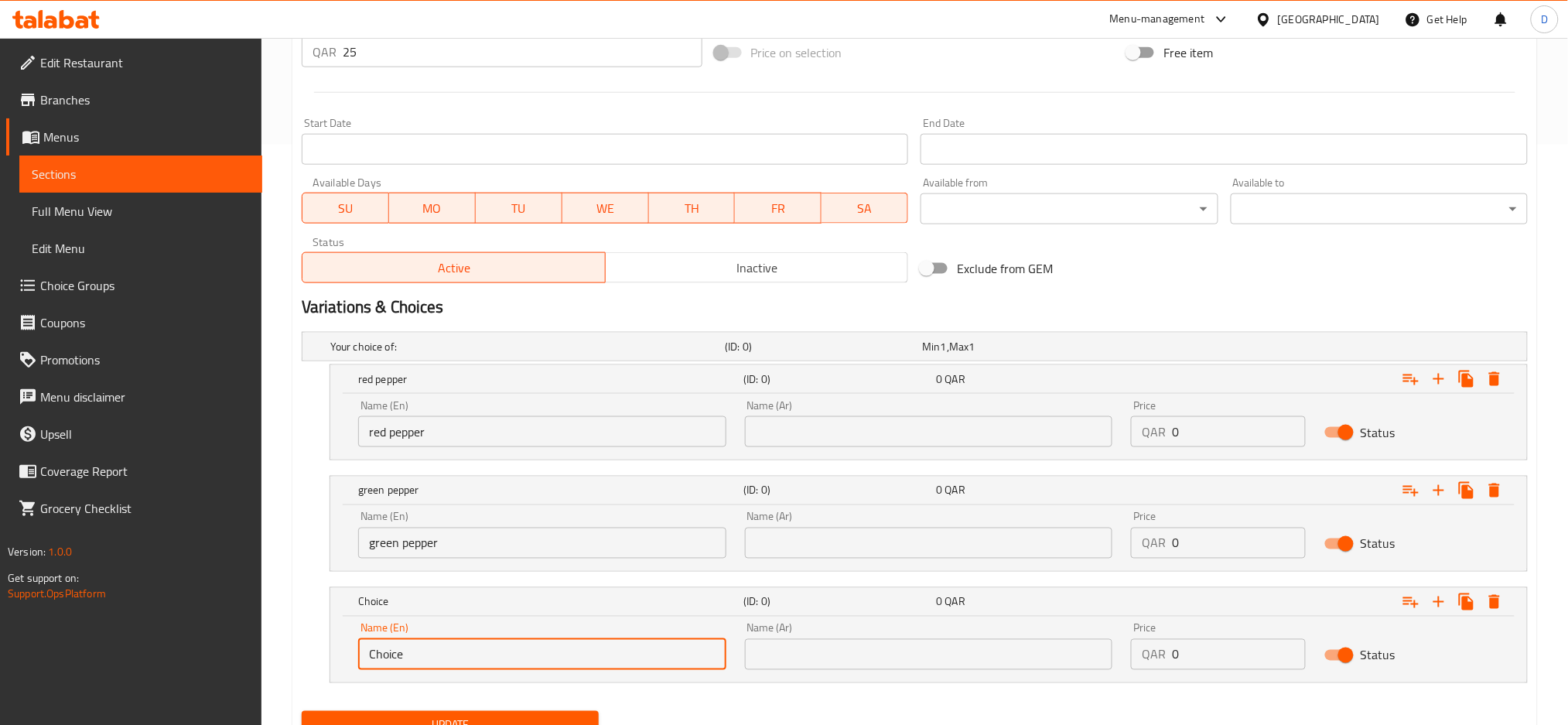
click at [562, 655] on input "Choice" at bounding box center [542, 654] width 368 height 31
type input "yellow pepper"
click at [842, 448] on div "Name (Ar) Name (Ar)" at bounding box center [928, 424] width 387 height 66
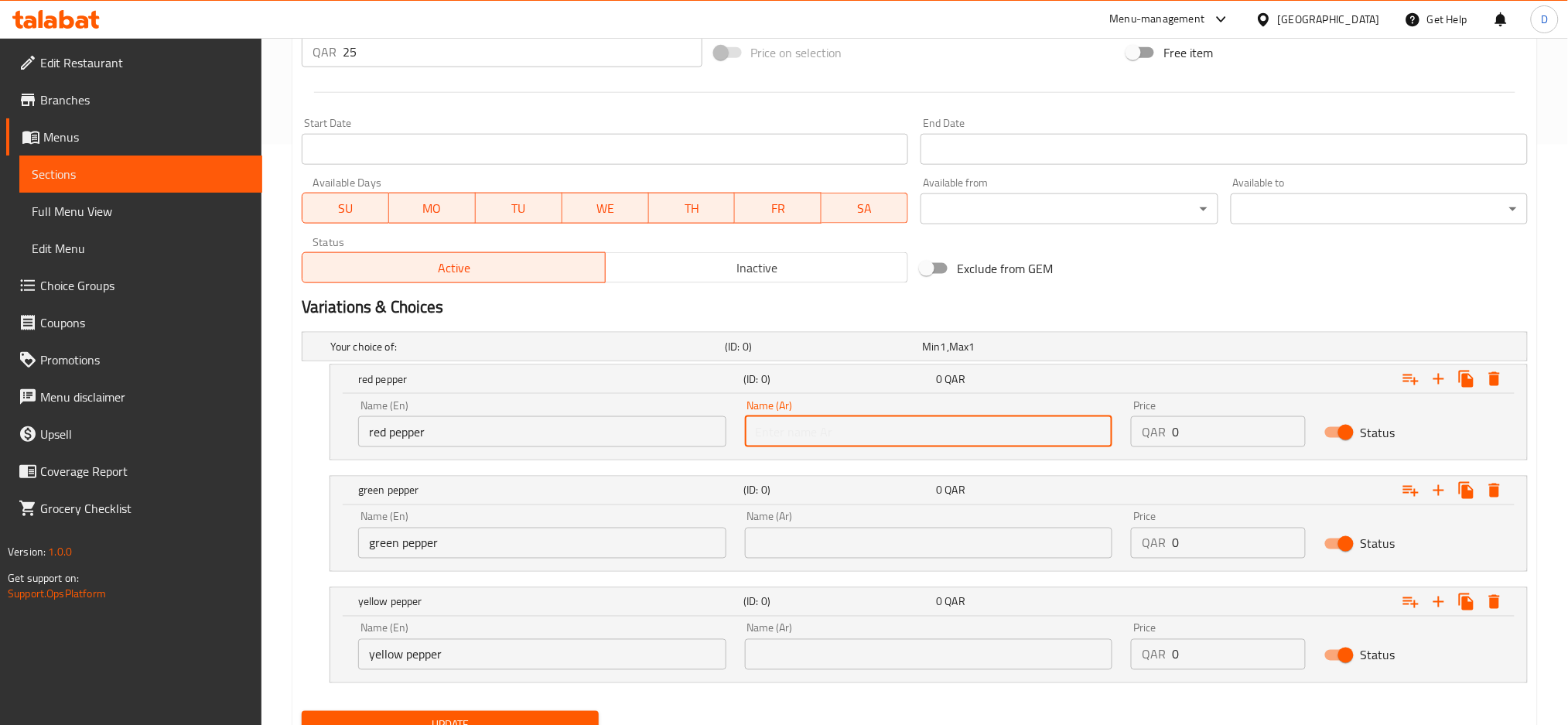
click at [838, 438] on input "text" at bounding box center [928, 432] width 368 height 31
type input "فلفل احمر"
click at [846, 537] on input "text" at bounding box center [928, 543] width 368 height 31
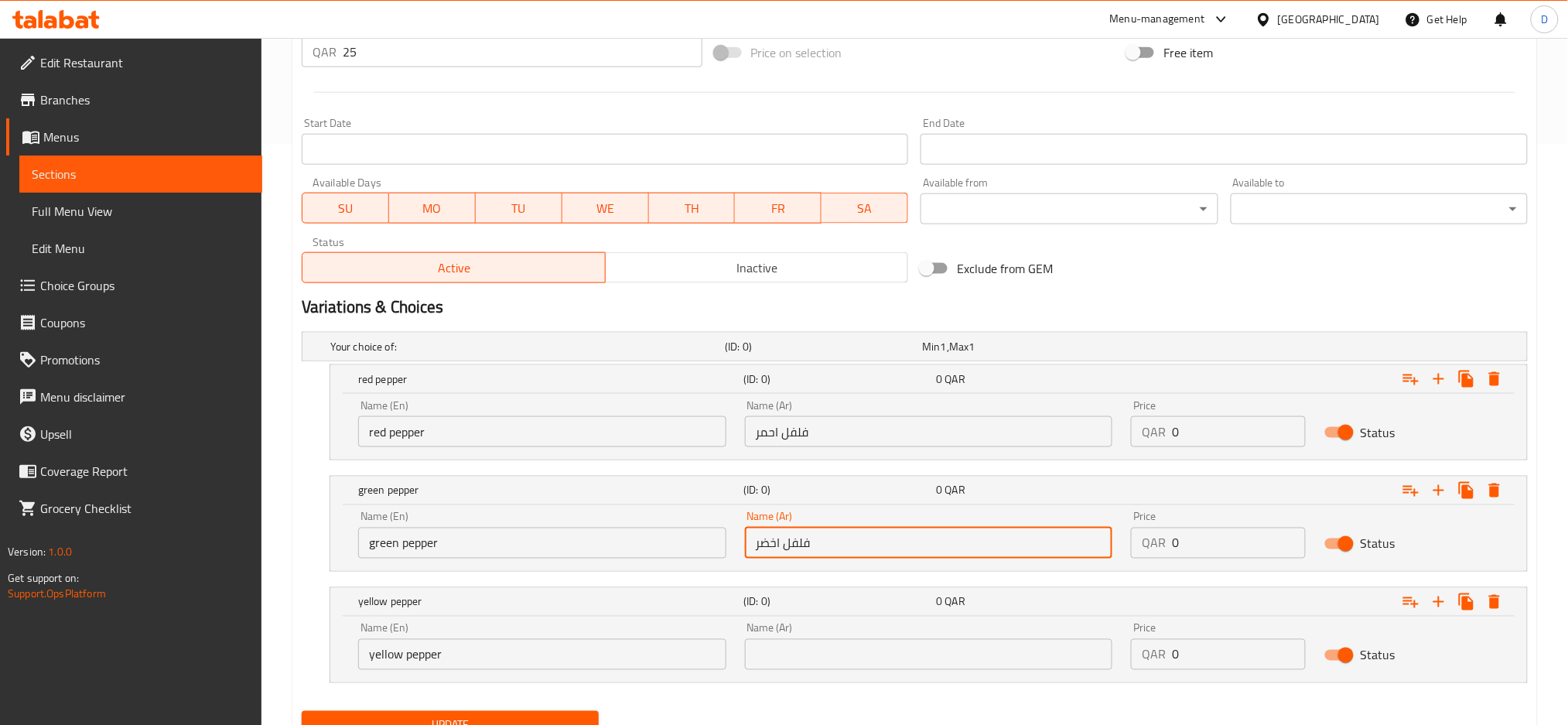
type input "فلفل اخضر"
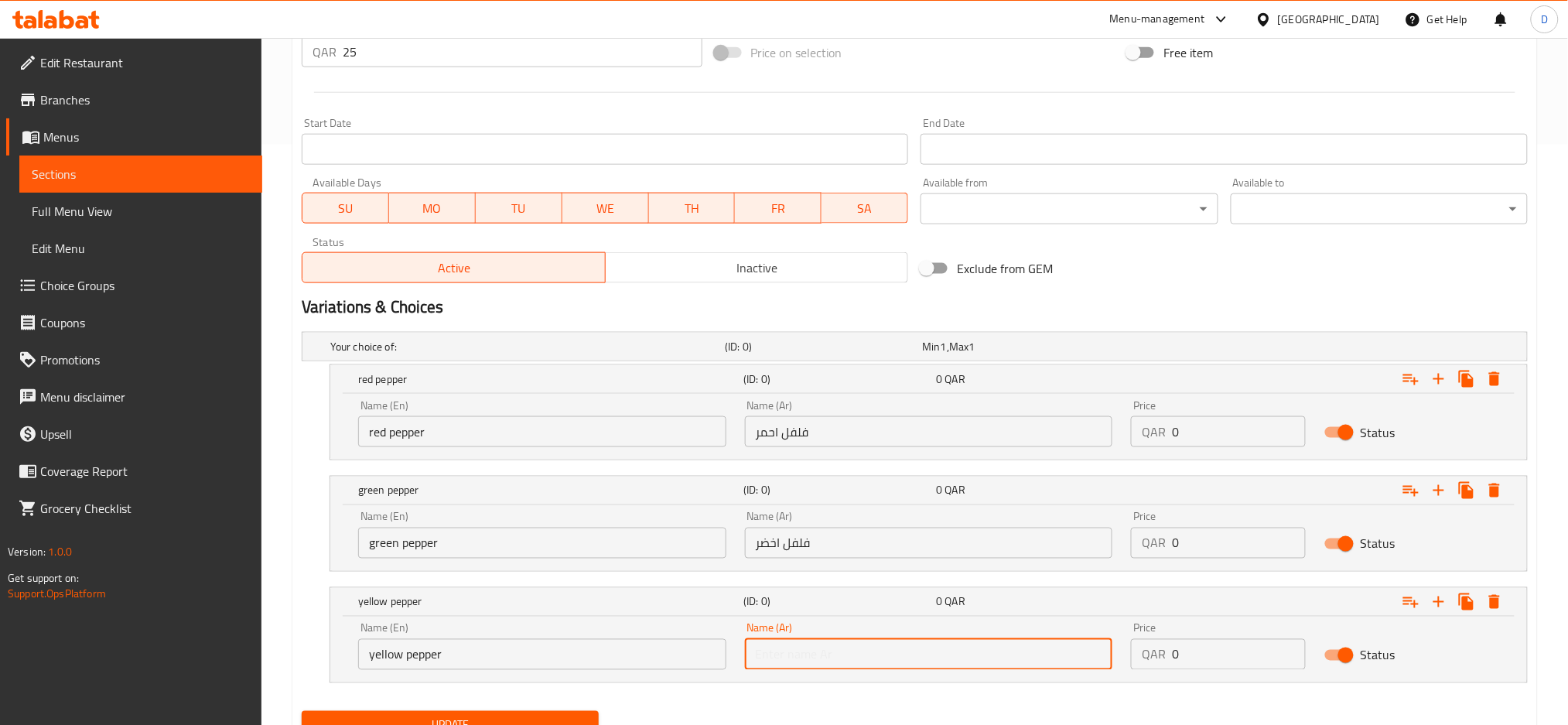
drag, startPoint x: 861, startPoint y: 653, endPoint x: 806, endPoint y: 653, distance: 55.0
click at [806, 653] on input "text" at bounding box center [928, 654] width 368 height 31
type input "فلفل اصفر"
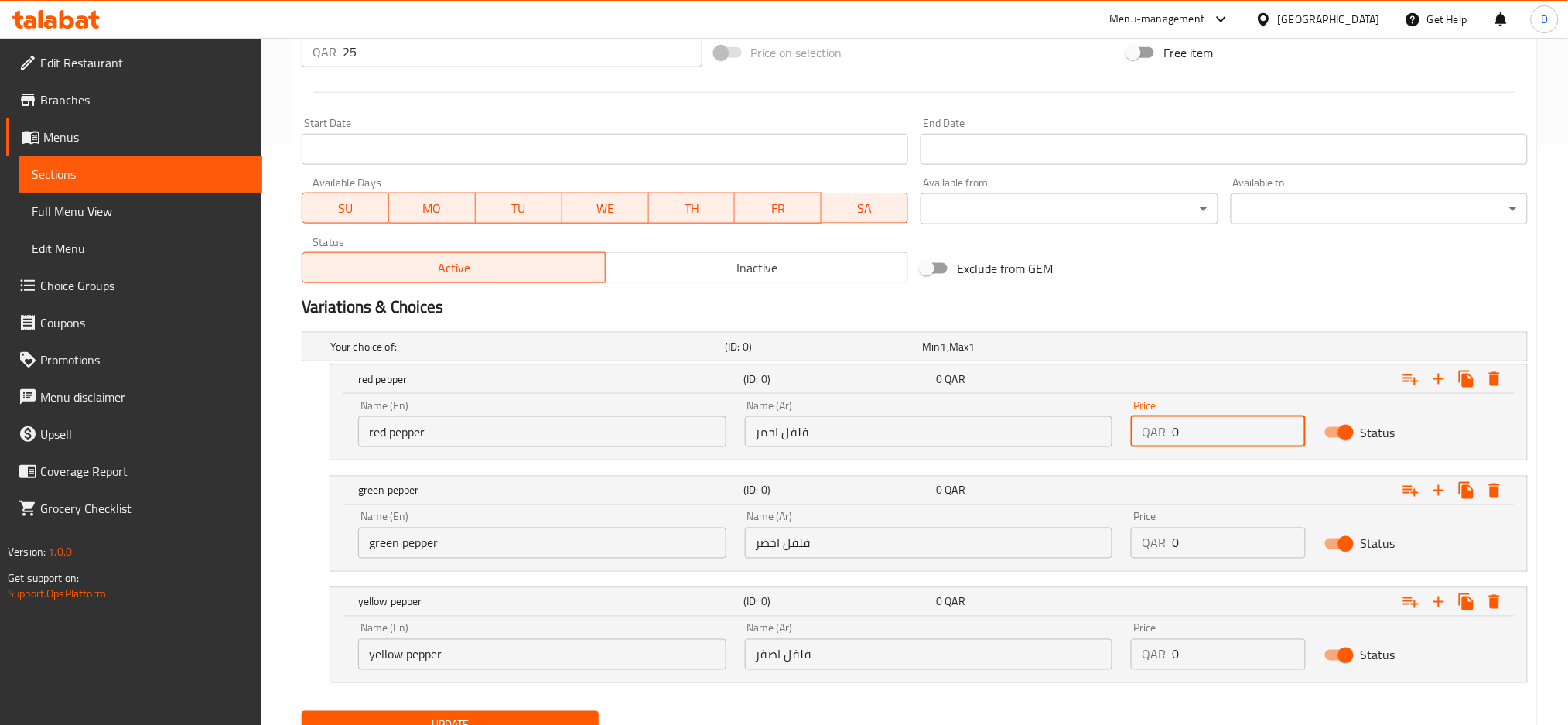
click at [1215, 444] on input "0" at bounding box center [1239, 432] width 134 height 31
type input "25"
click at [1221, 545] on input "0" at bounding box center [1239, 543] width 134 height 31
type input "25"
click at [1228, 658] on input "0" at bounding box center [1239, 654] width 134 height 31
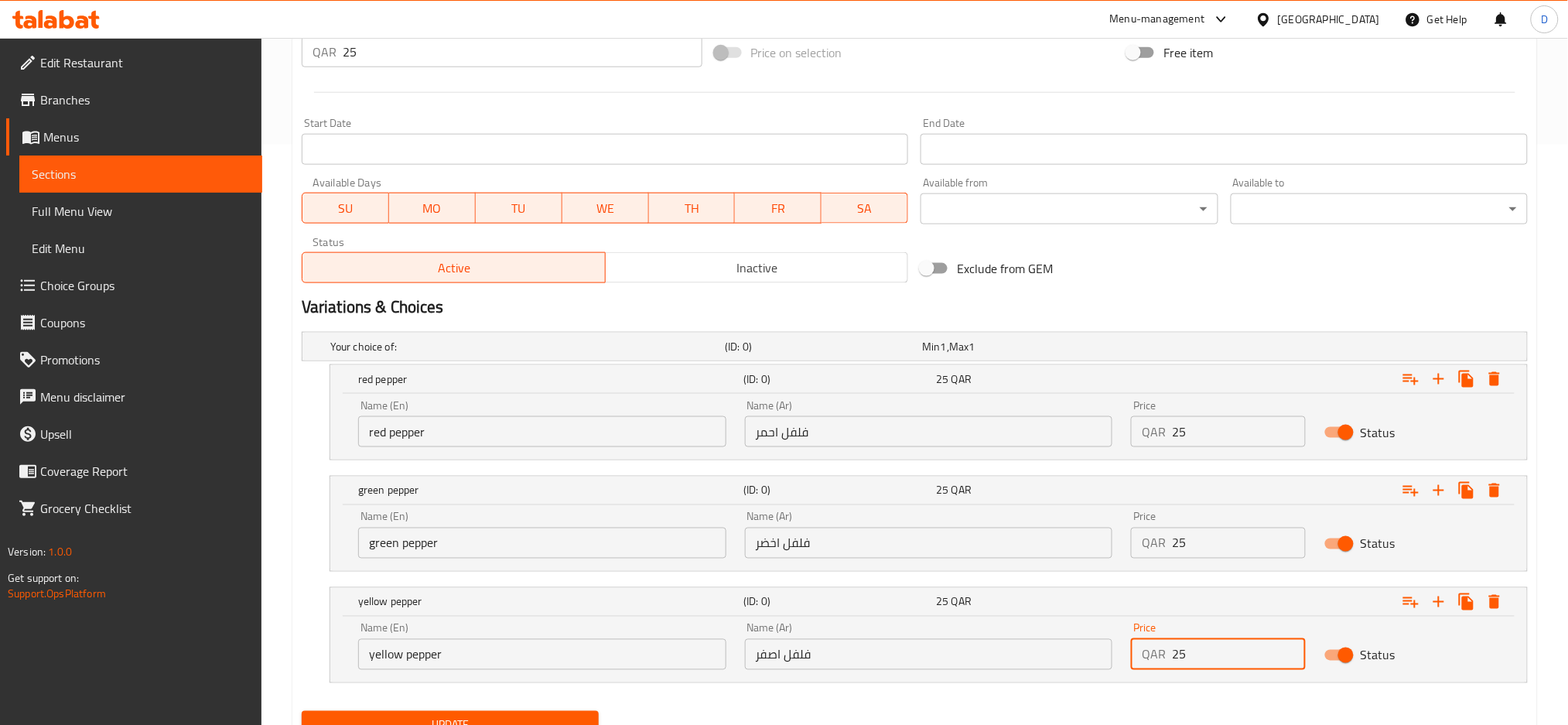
type input "25"
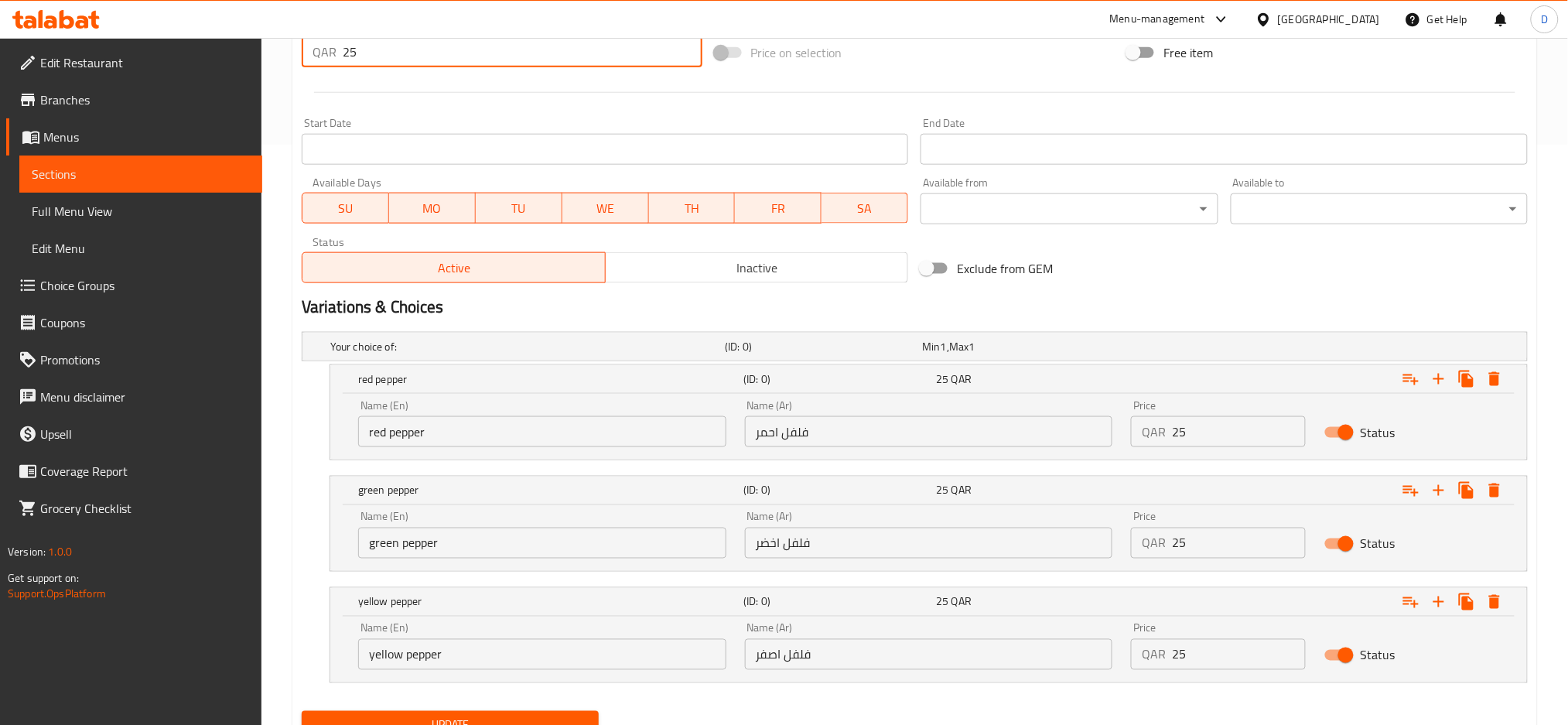
click at [483, 57] on input "25" at bounding box center [522, 51] width 360 height 31
type input "2"
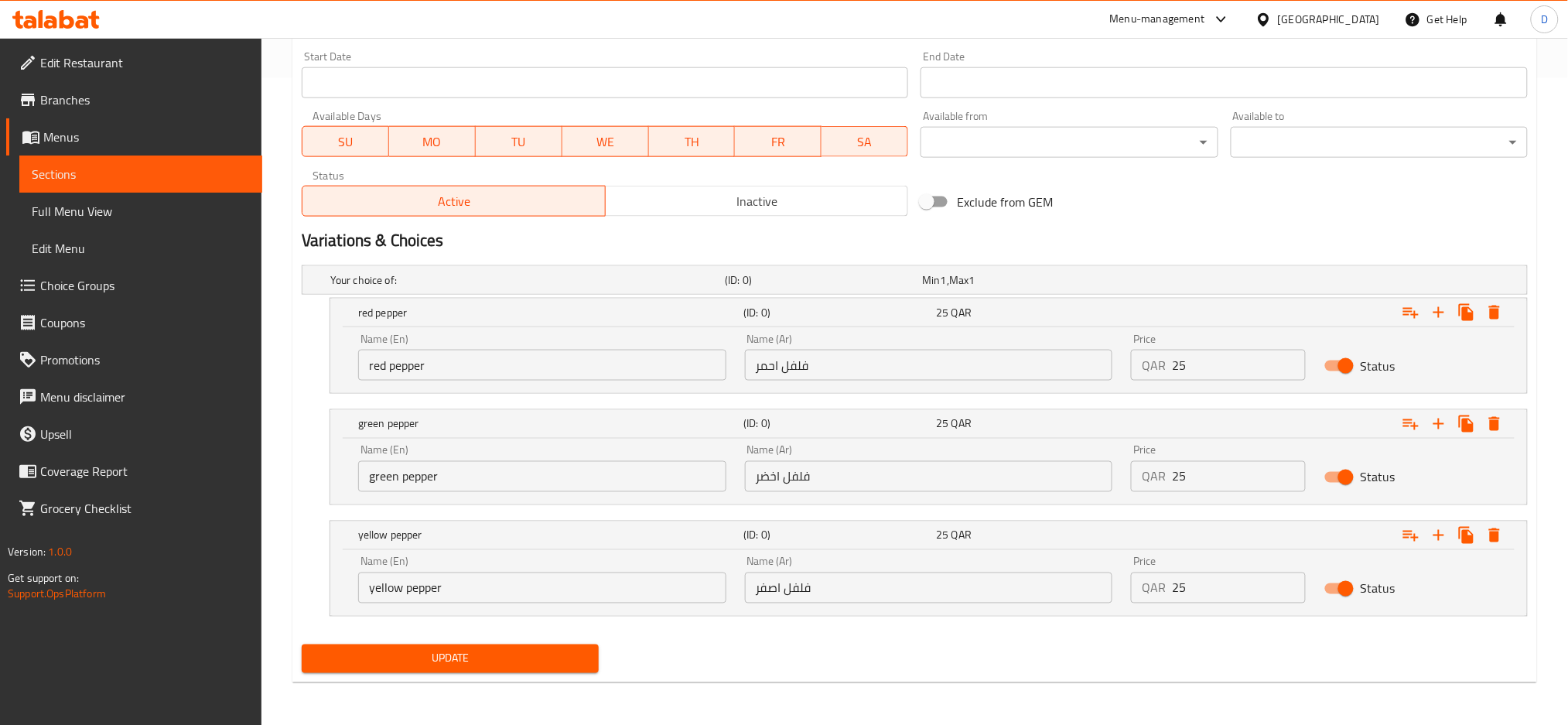
type input "0"
click at [474, 662] on span "Update" at bounding box center [450, 658] width 272 height 19
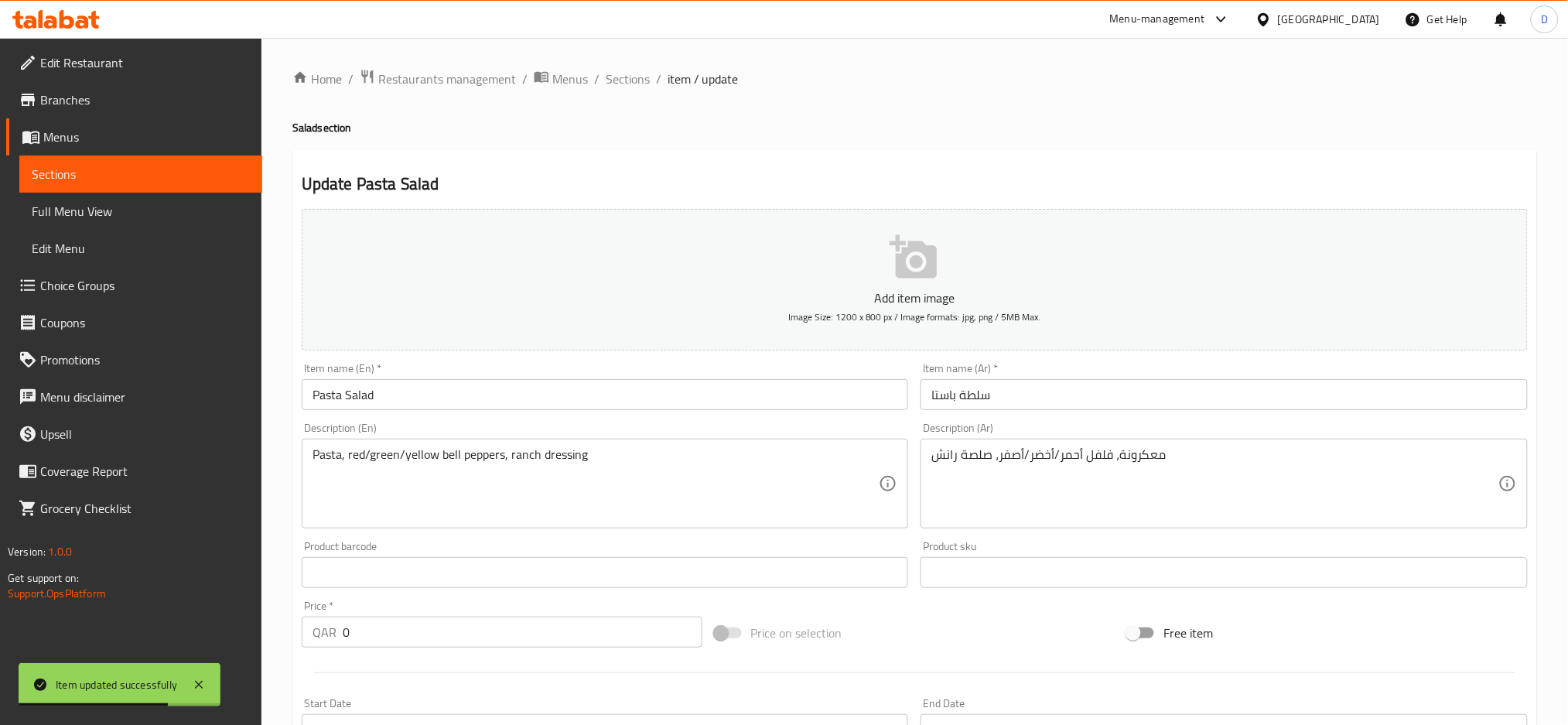
scroll to position [1, 0]
click at [636, 80] on span "Sections" at bounding box center [628, 78] width 44 height 19
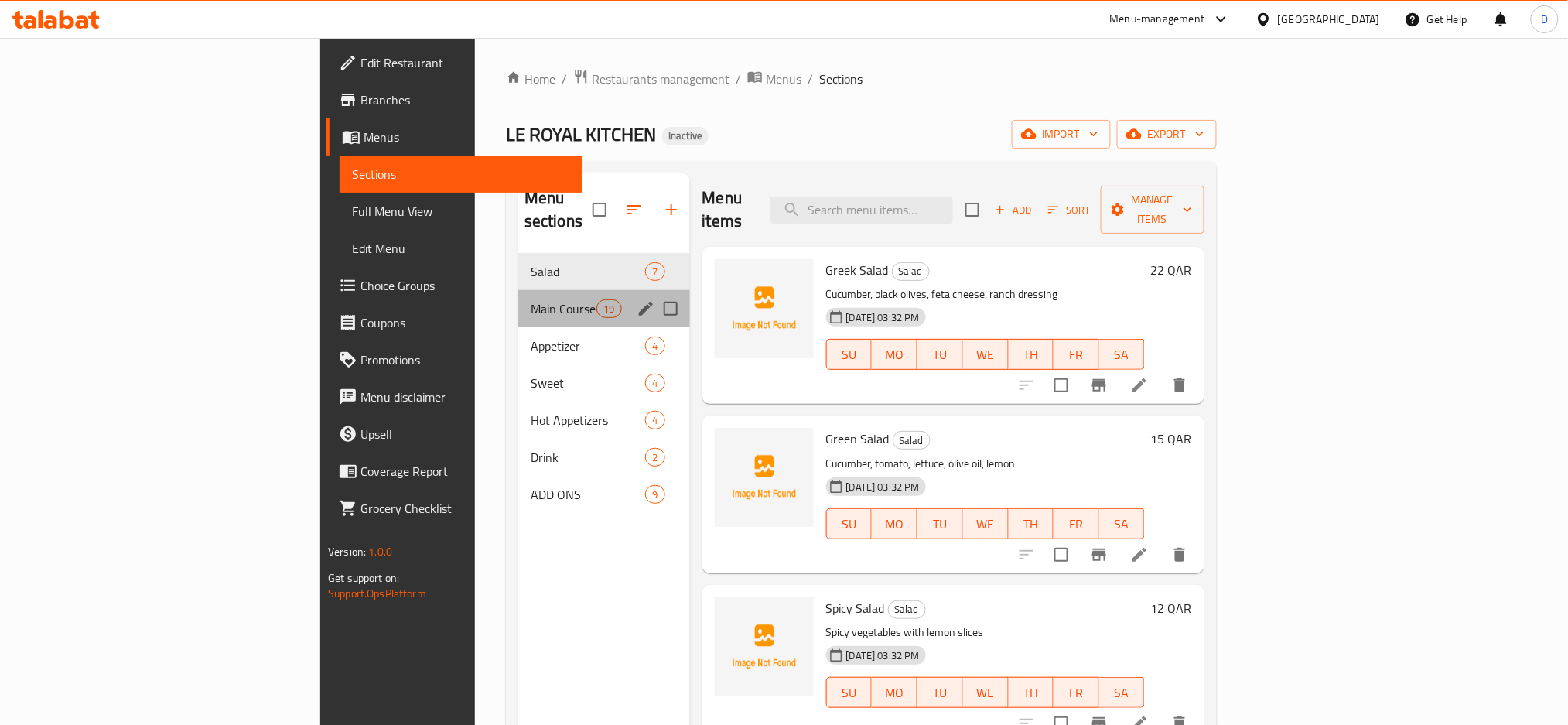
click at [518, 298] on div "Main Course 19" at bounding box center [604, 309] width 172 height 37
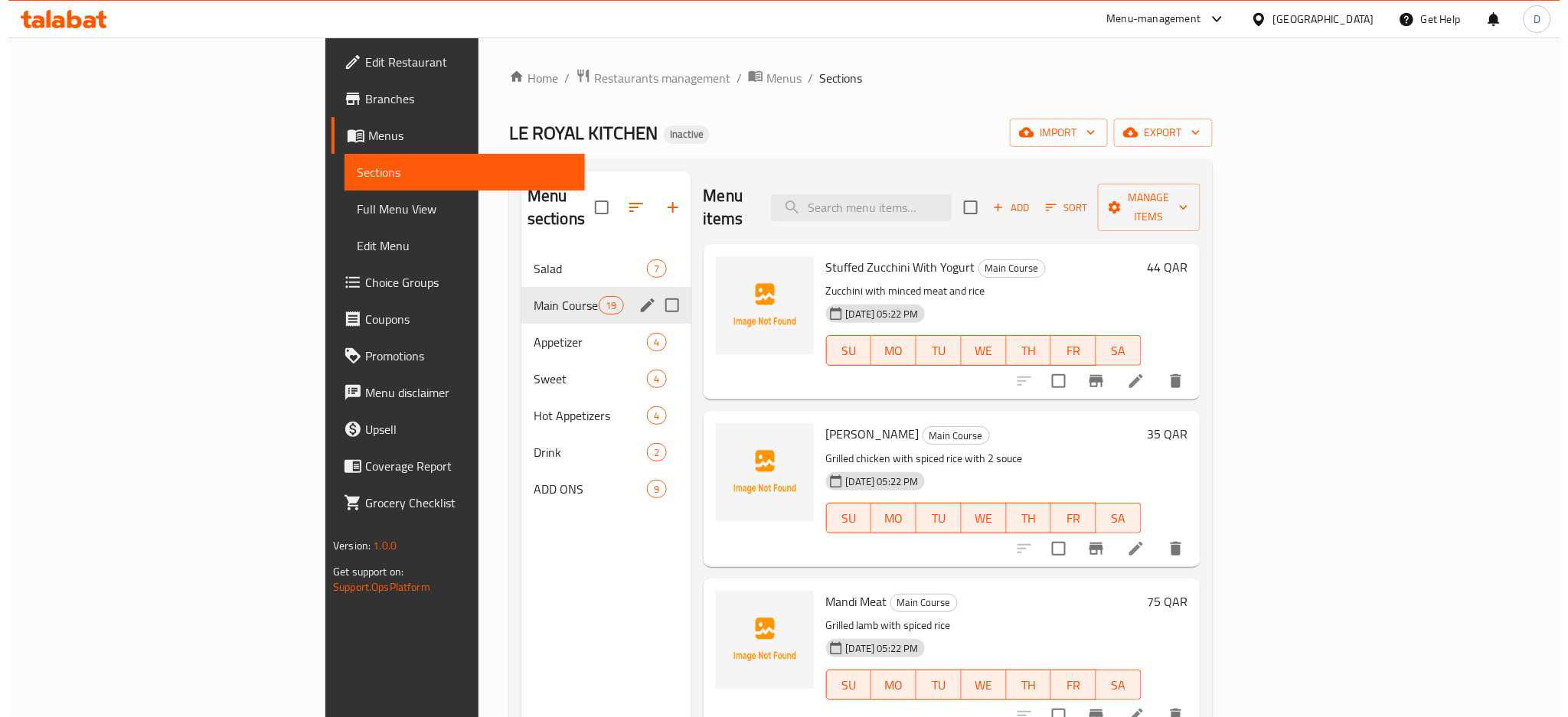
scroll to position [383, 0]
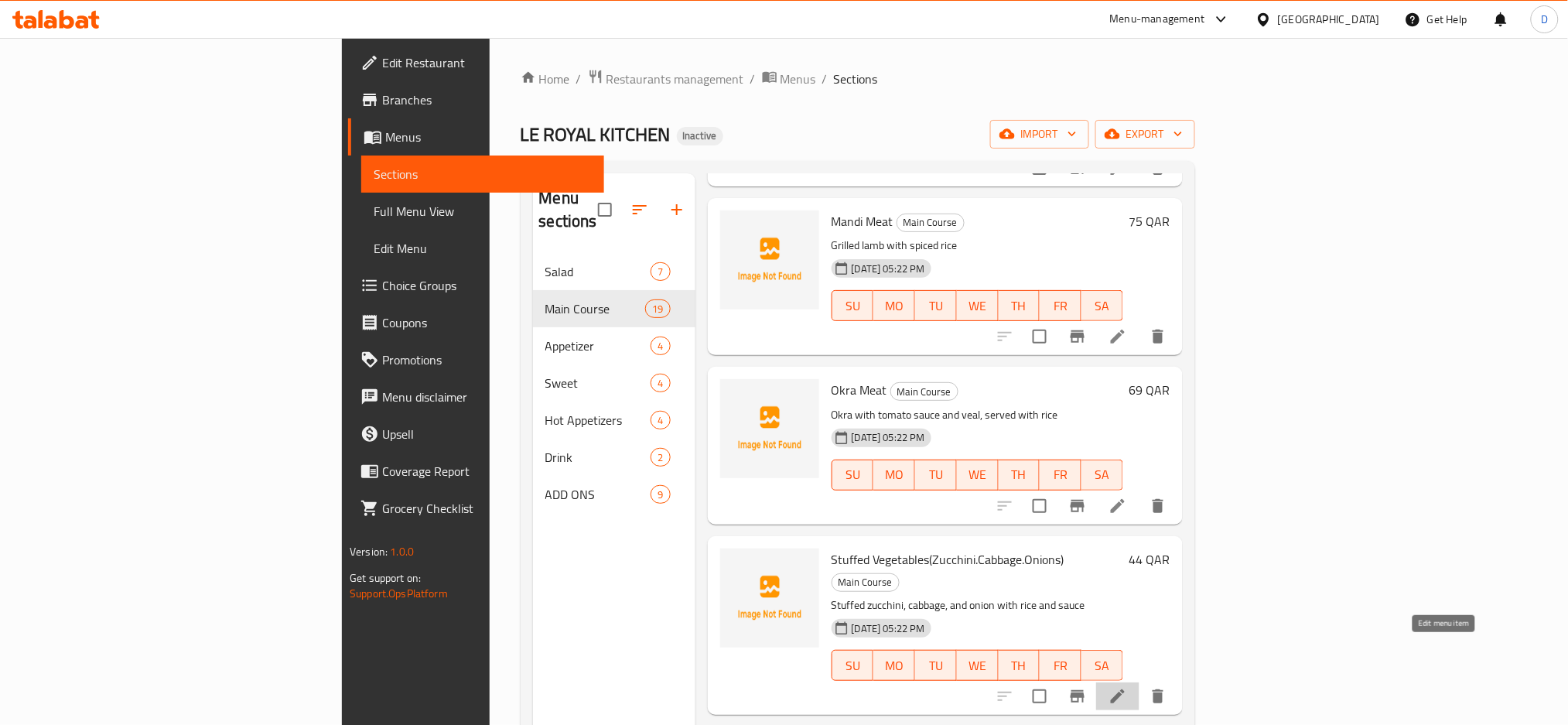
click at [1125, 690] on icon at bounding box center [1117, 696] width 14 height 14
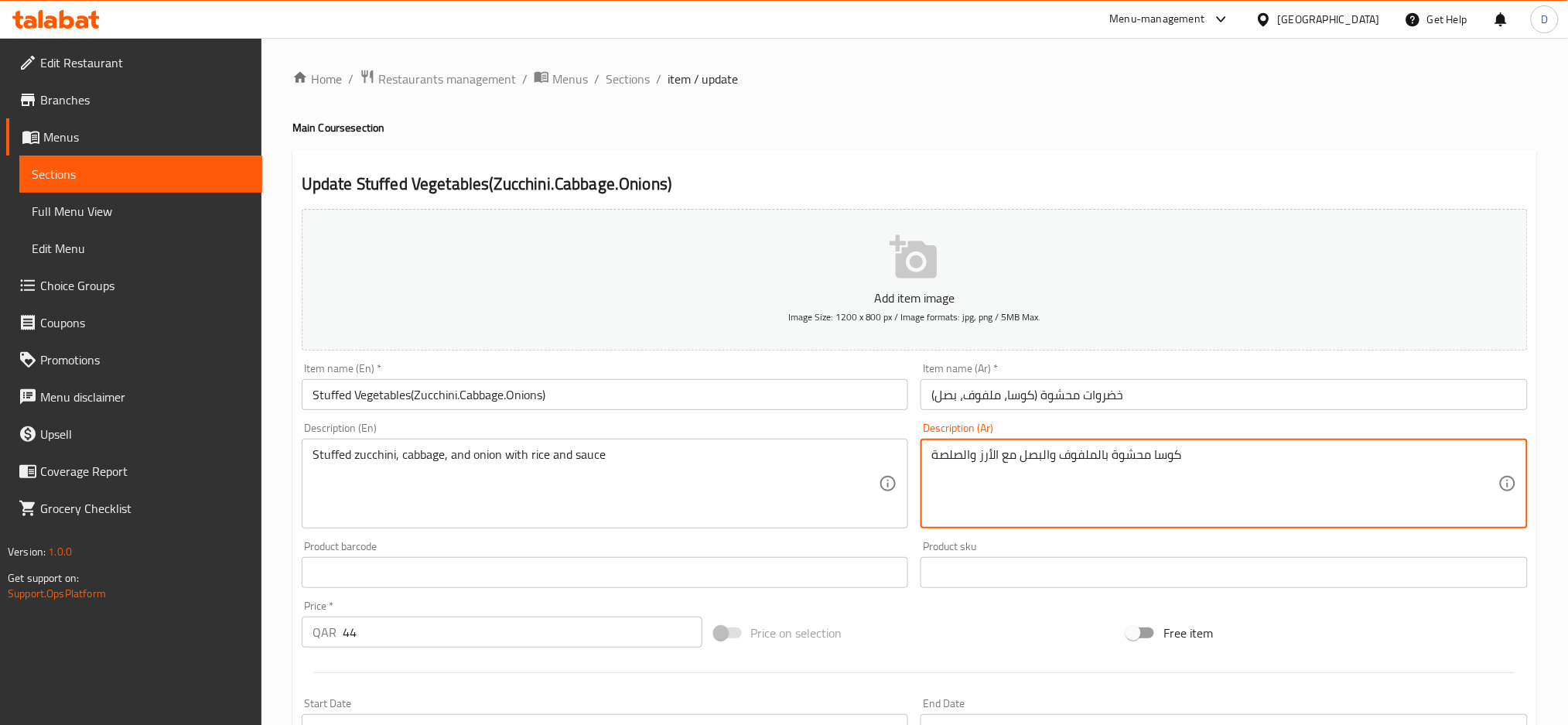
drag, startPoint x: 1096, startPoint y: 455, endPoint x: 1189, endPoint y: 583, distance: 158.2
click at [1095, 457] on textarea "كوسا محشوة بالملفوف والبصل مع الأرز والصلصة" at bounding box center [1214, 484] width 567 height 73
type textarea "كوسا محشوة، ملفوف والبصل مع الأرز والصلصة"
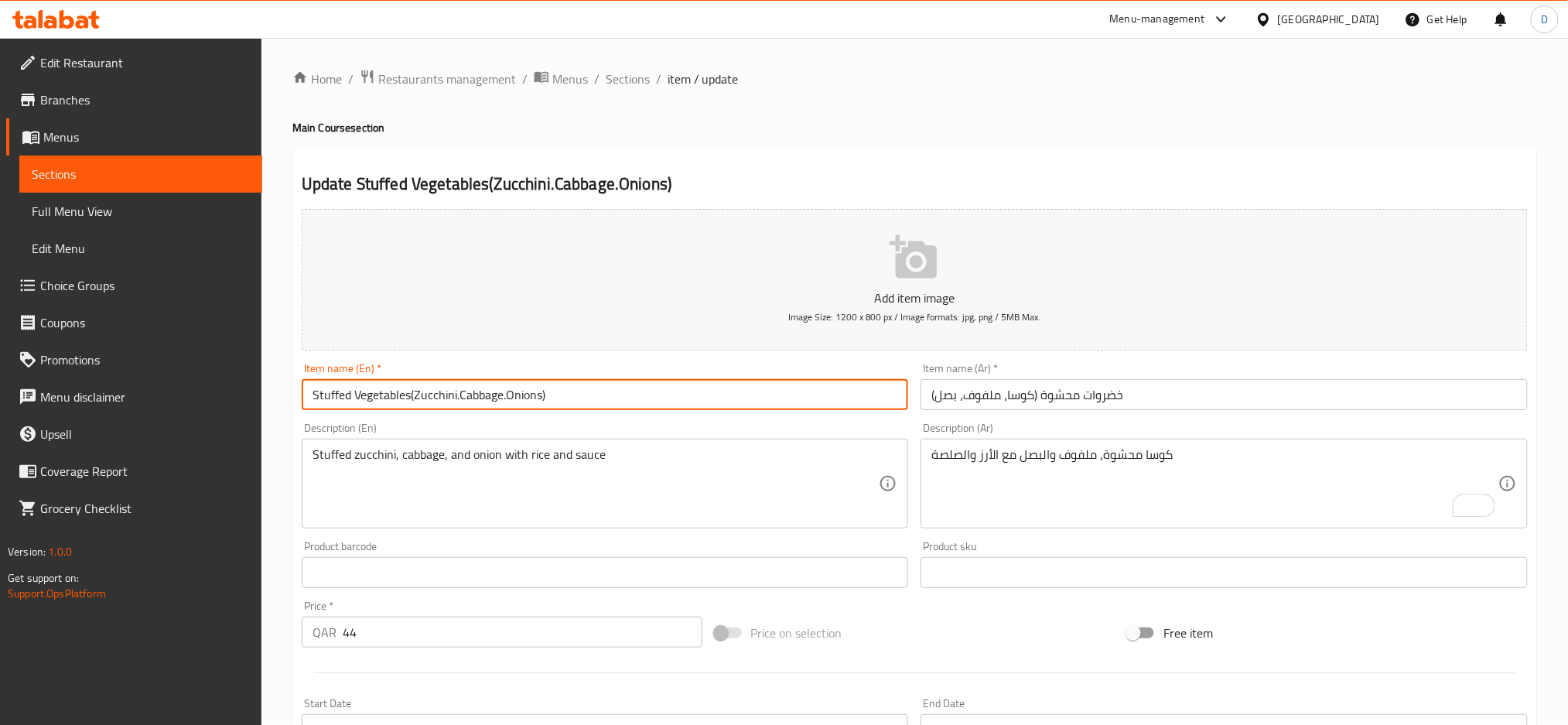
click at [822, 384] on input "Stuffed Vegetables(Zucchini.Cabbage.Onions)" at bounding box center [605, 395] width 607 height 31
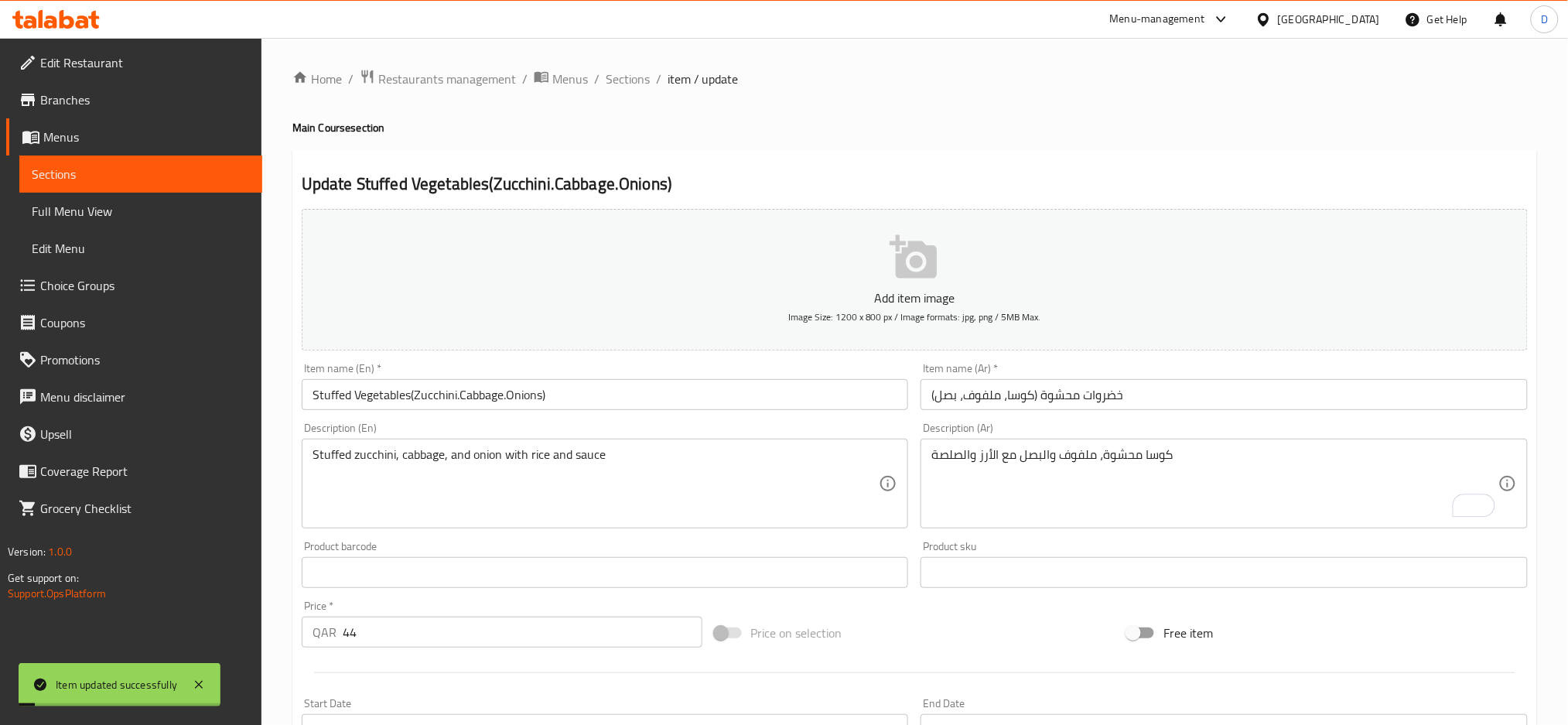
click at [629, 80] on span "Sections" at bounding box center [628, 79] width 44 height 19
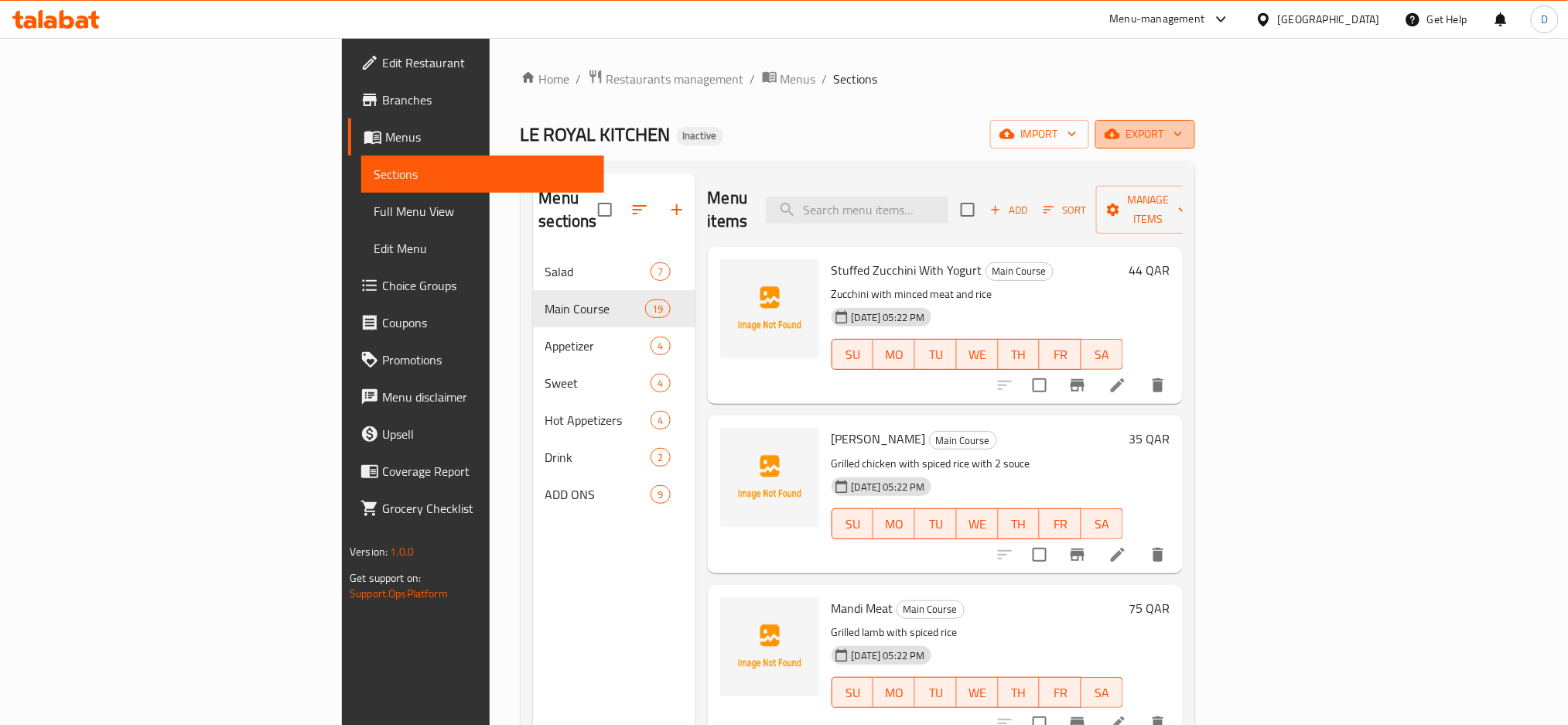
click at [1182, 133] on span "export" at bounding box center [1144, 134] width 75 height 19
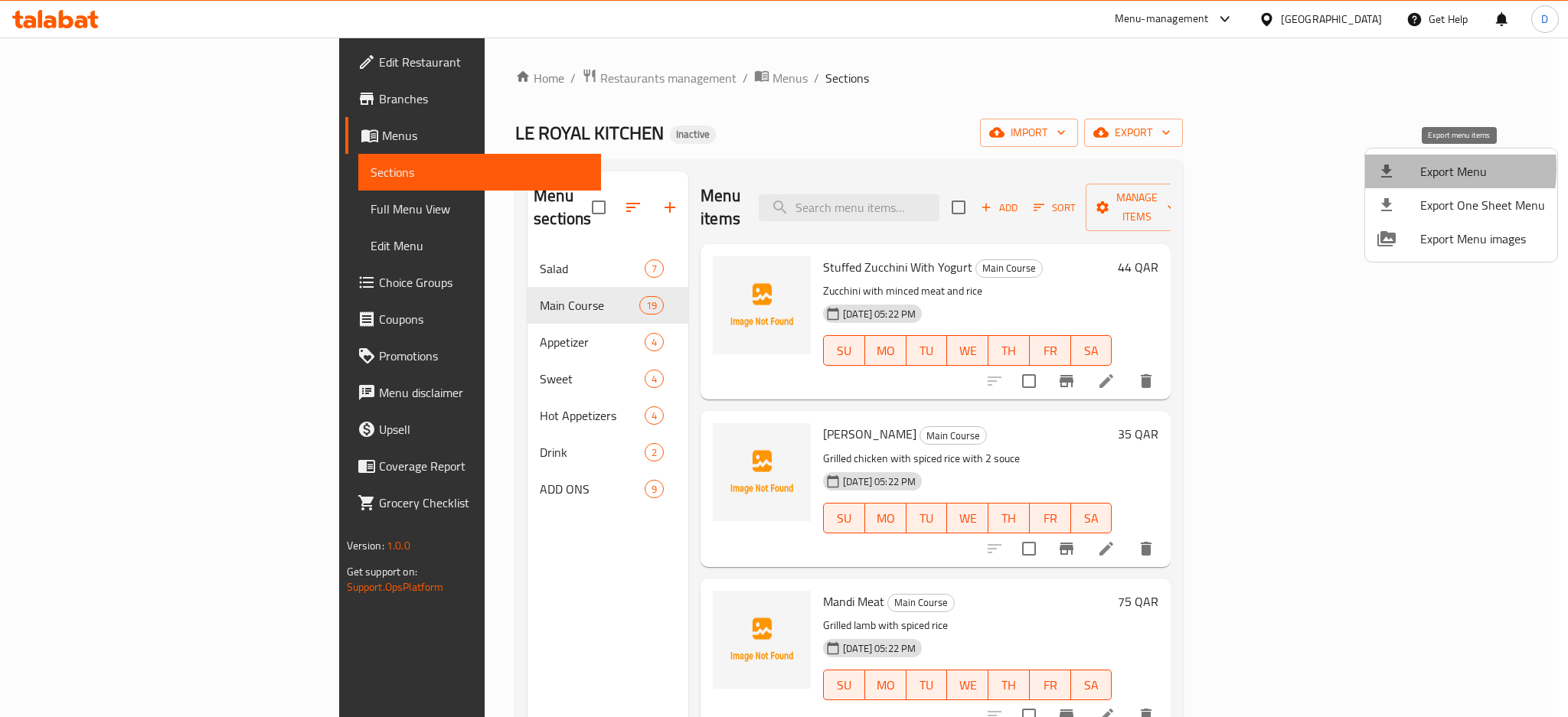
click at [1398, 168] on div at bounding box center [1398, 172] width 43 height 18
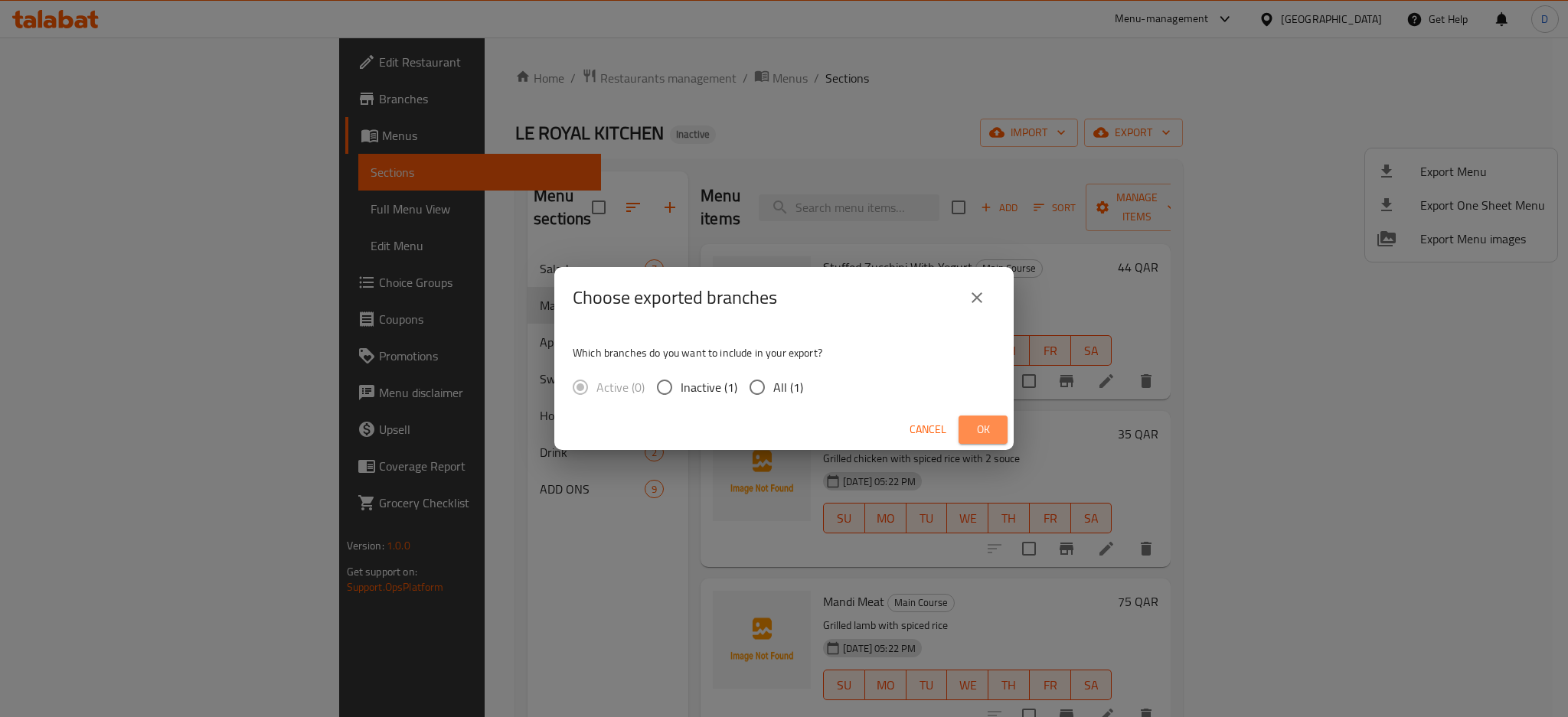
click at [996, 426] on button "Ok" at bounding box center [983, 429] width 49 height 28
